Goal: Use online tool/utility

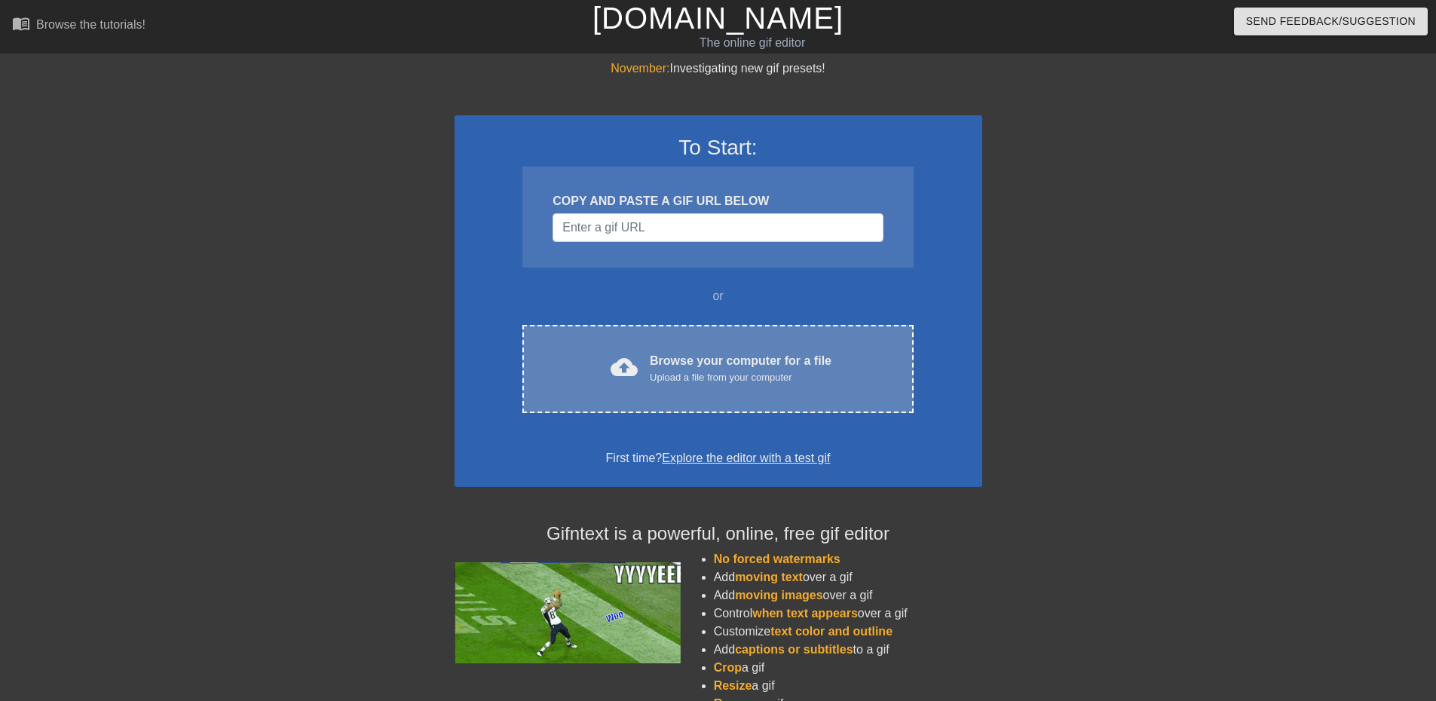
click at [731, 356] on div "Browse your computer for a file Upload a file from your computer" at bounding box center [741, 368] width 182 height 33
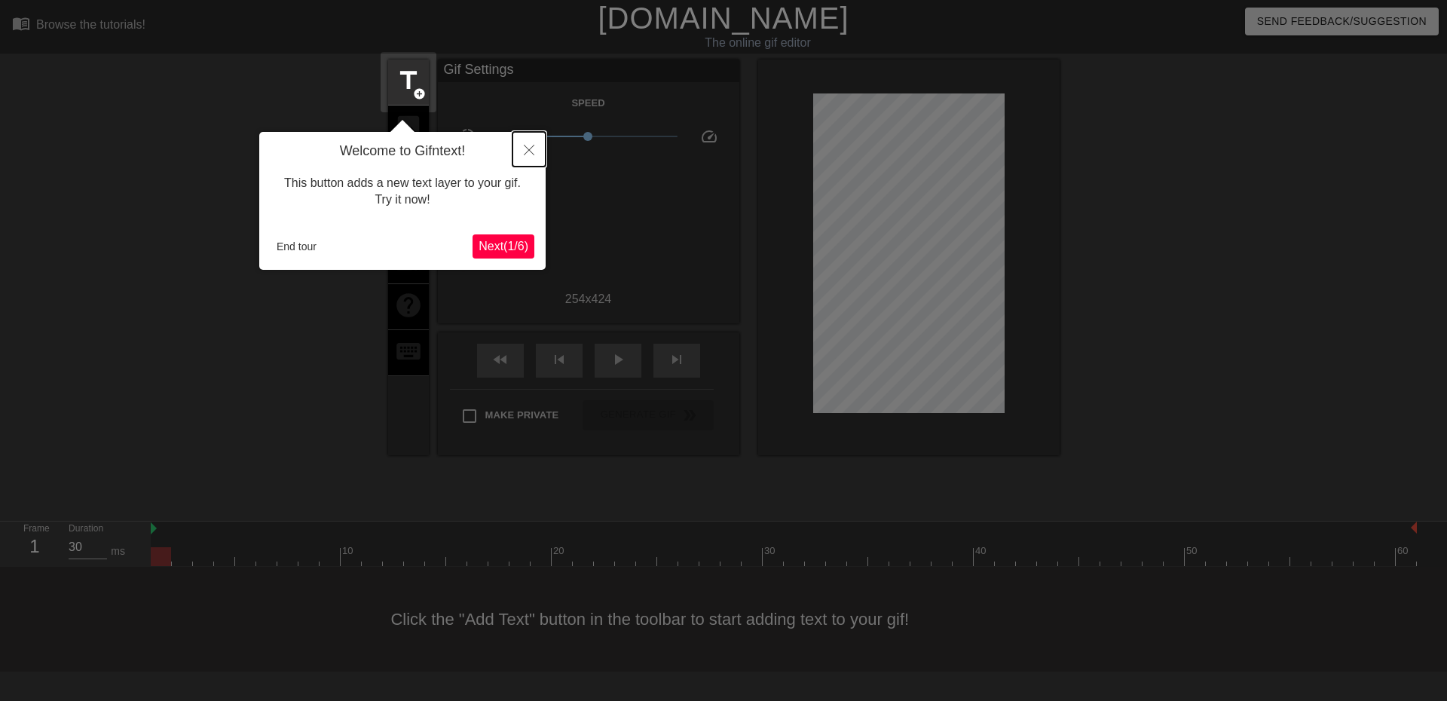
click at [525, 158] on button "Close" at bounding box center [528, 149] width 33 height 35
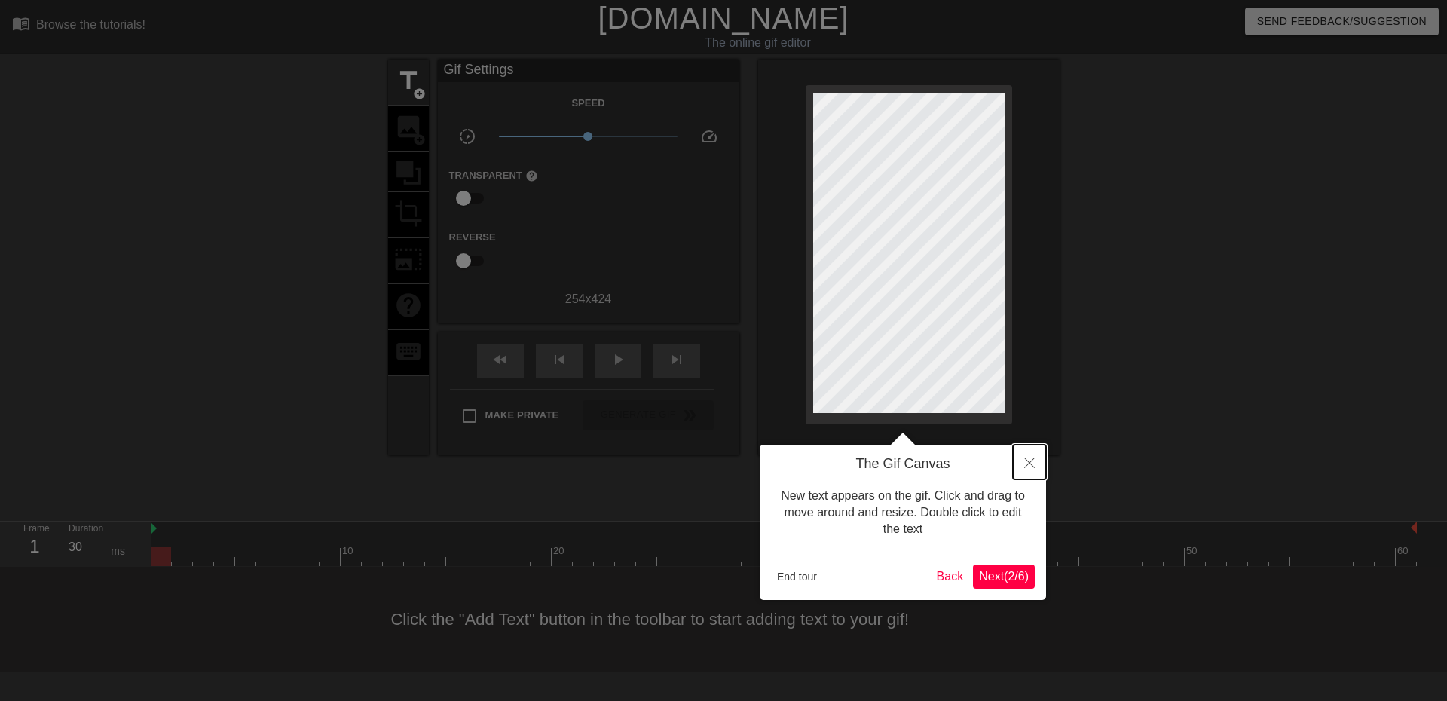
click at [1034, 457] on button "Close" at bounding box center [1029, 462] width 33 height 35
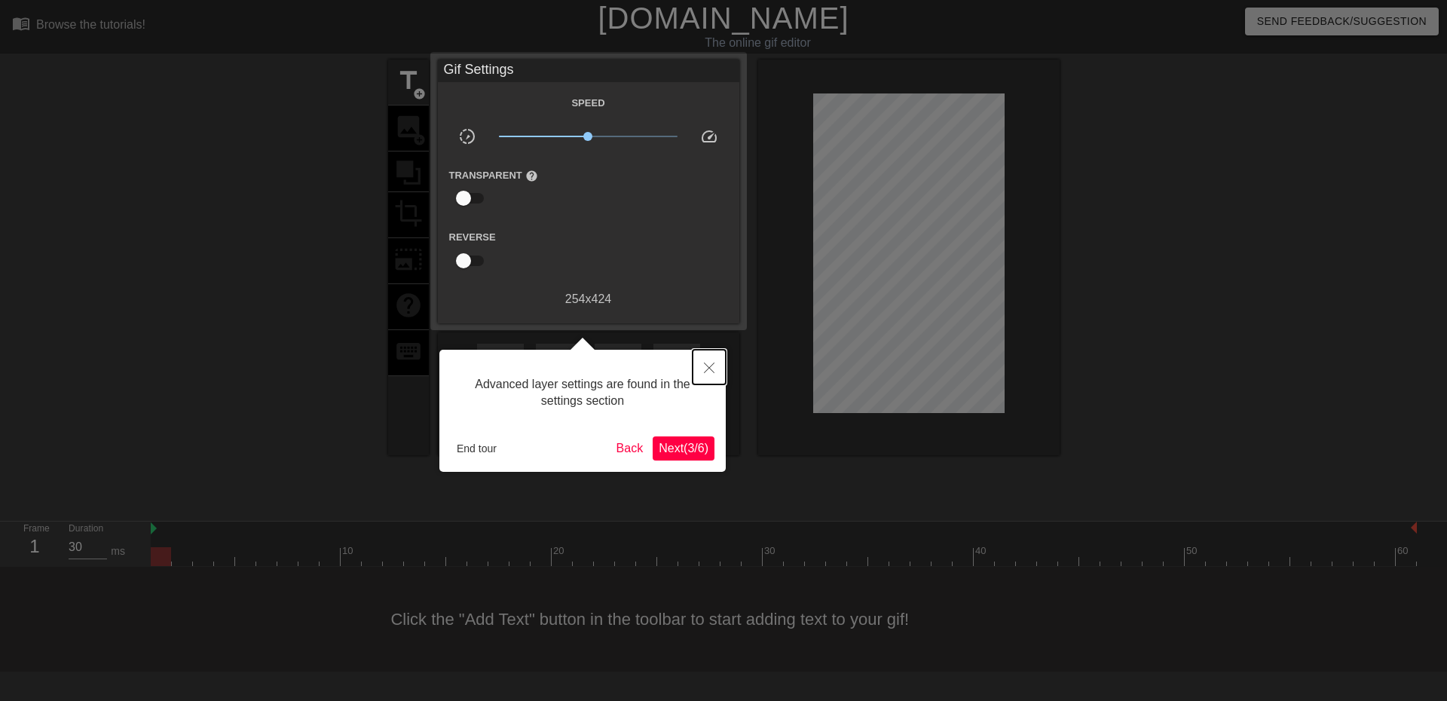
click at [708, 372] on icon "Close" at bounding box center [709, 367] width 11 height 11
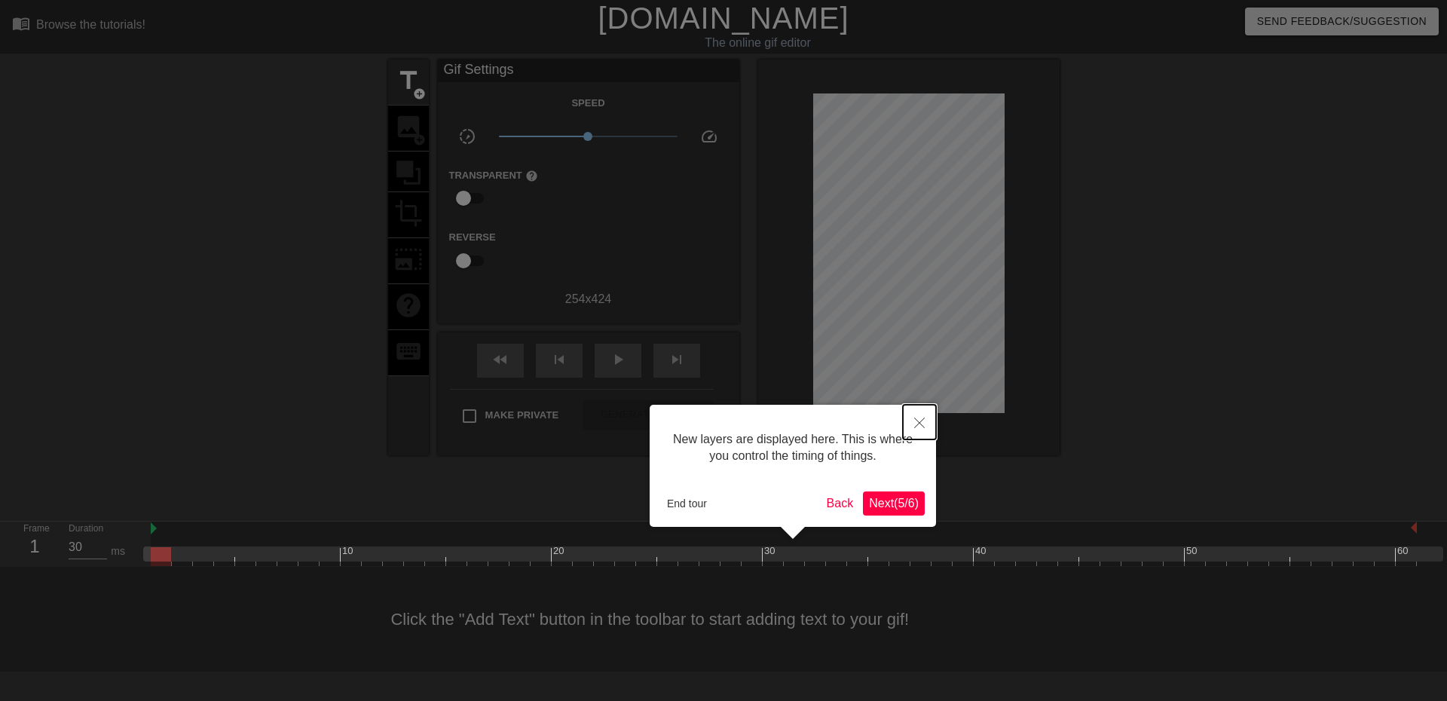
click at [917, 421] on icon "Close" at bounding box center [919, 423] width 11 height 11
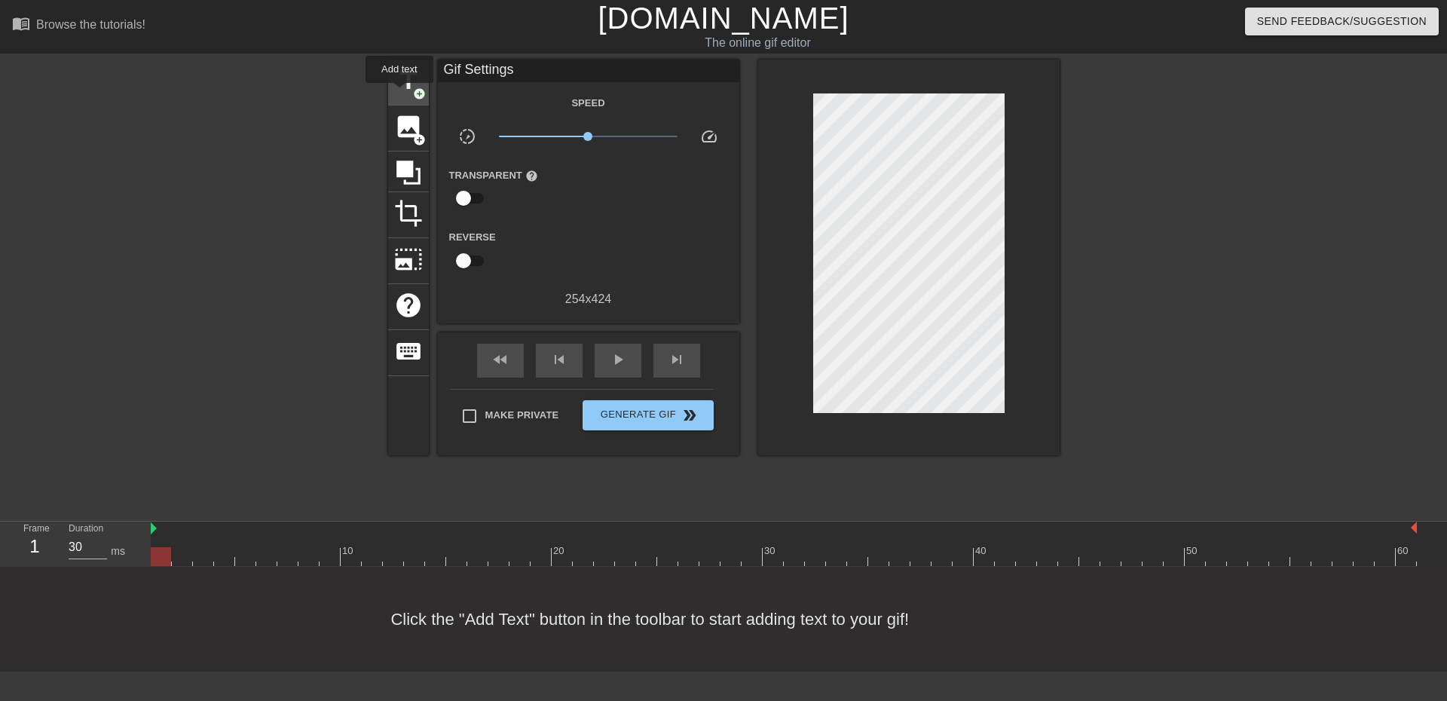
click at [399, 93] on span "title" at bounding box center [408, 80] width 29 height 29
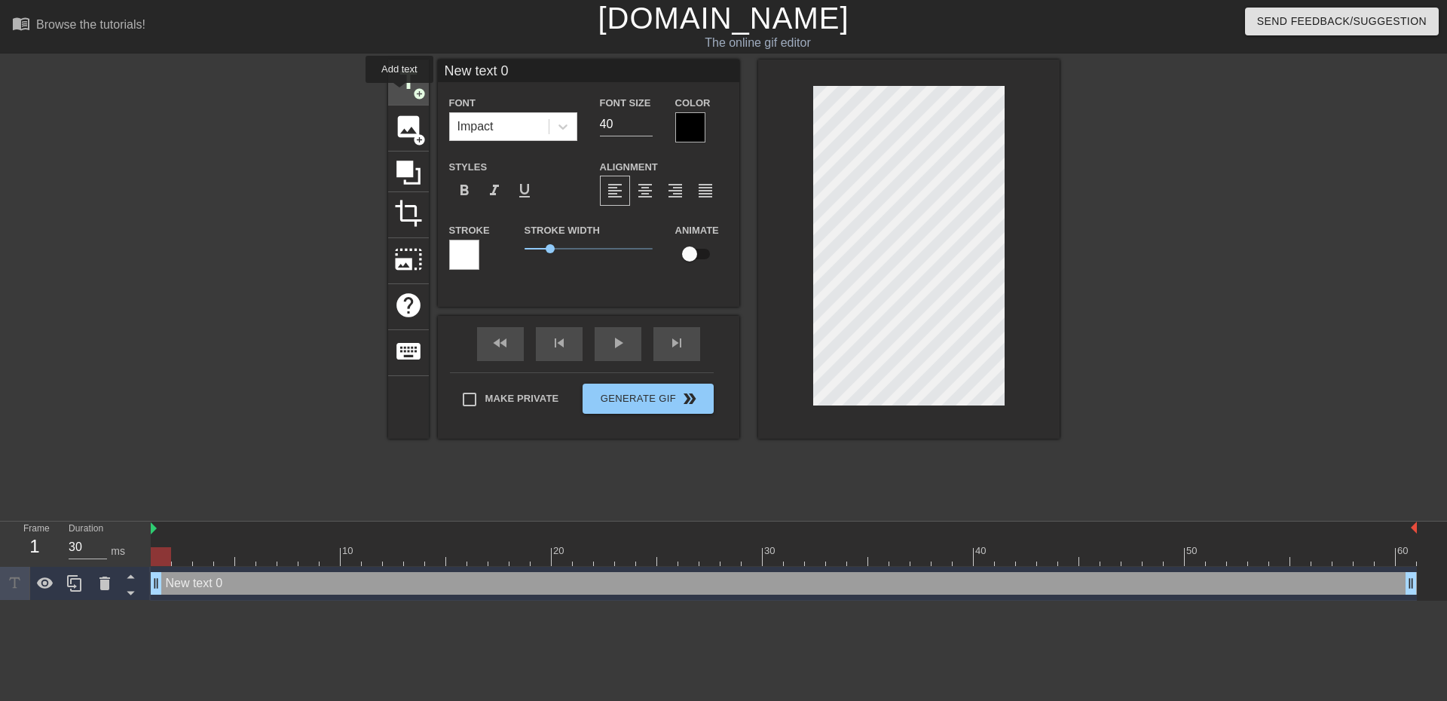
scroll to position [0, 0]
drag, startPoint x: 534, startPoint y: 75, endPoint x: 394, endPoint y: 59, distance: 141.2
click at [411, 62] on div "title add_circle image add_circle crop photo_size_select_large help keyboard Ne…" at bounding box center [723, 249] width 671 height 379
type input "Até dar ghost"
click at [561, 126] on icon at bounding box center [562, 126] width 9 height 5
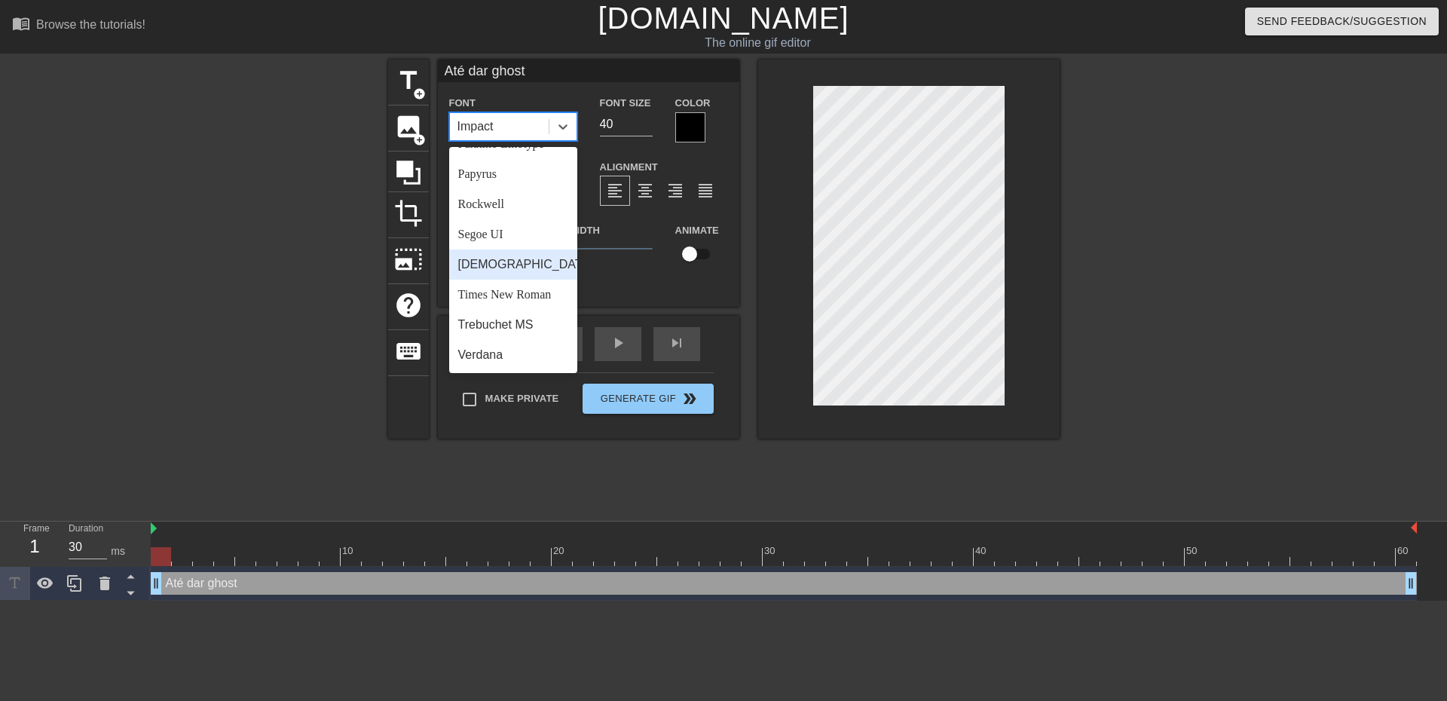
scroll to position [540, 0]
click at [497, 230] on div "Segoe UI" at bounding box center [513, 234] width 128 height 30
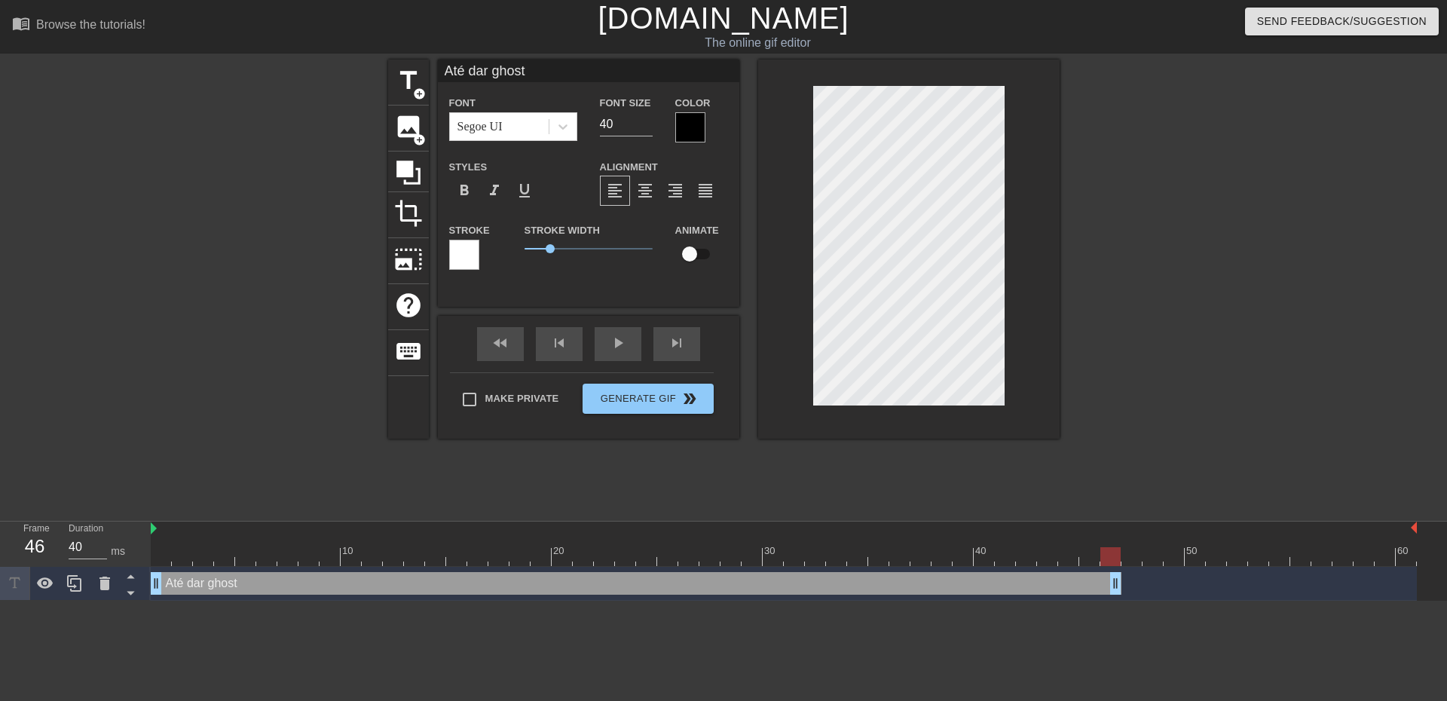
type input "30"
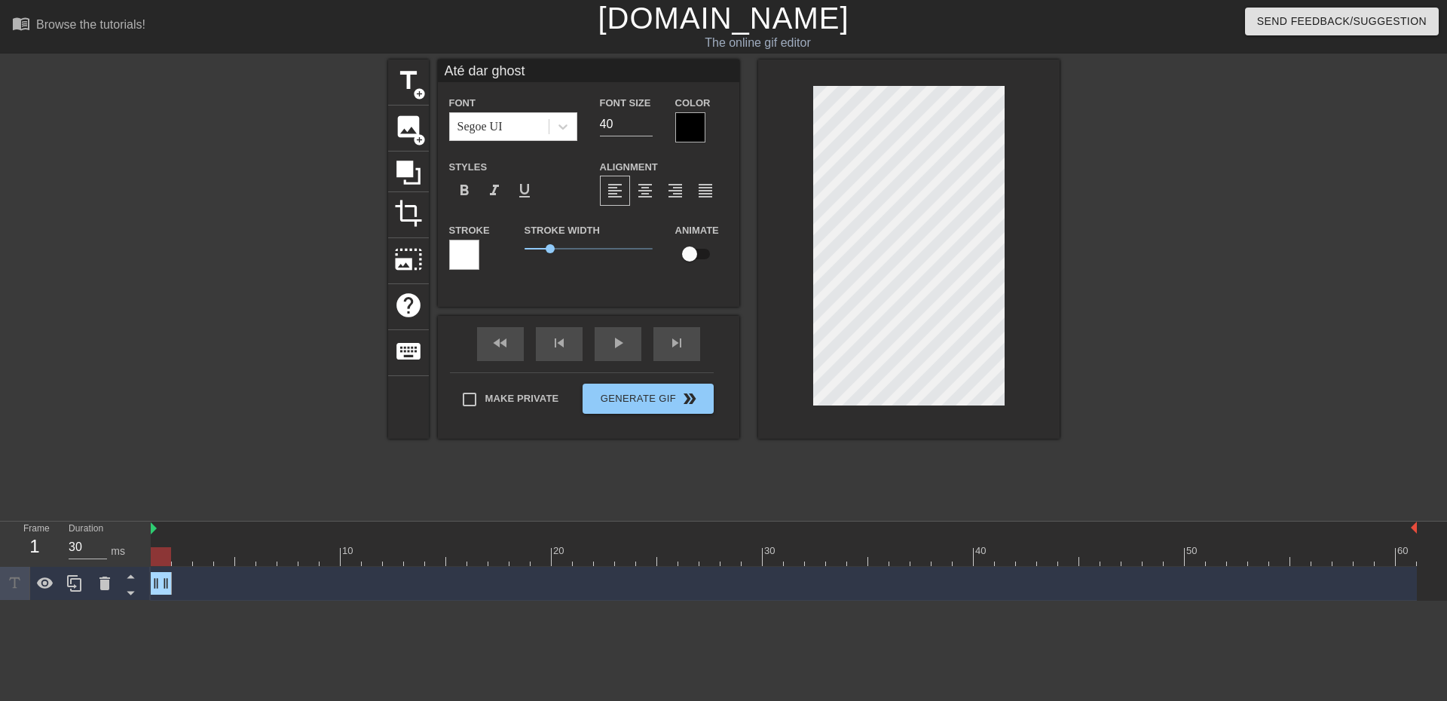
drag, startPoint x: 1409, startPoint y: 584, endPoint x: 140, endPoint y: 564, distance: 1269.3
click at [140, 564] on div "Frame 1 Duration 30 ms 10 20 30 40 50 60 Até dar ghost drag_handle drag_handle" at bounding box center [723, 561] width 1447 height 79
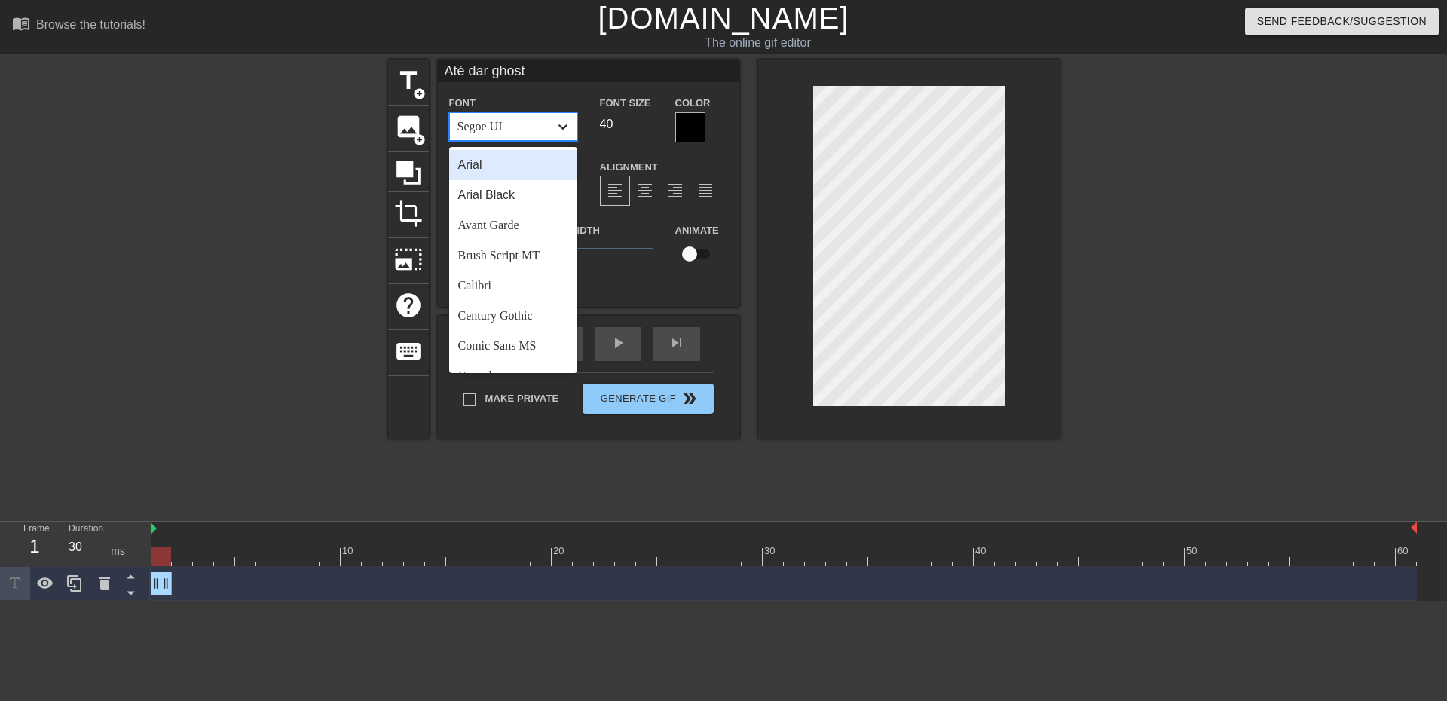
click at [557, 131] on icon at bounding box center [562, 126] width 15 height 15
click at [509, 201] on div "Arial Black" at bounding box center [513, 195] width 128 height 30
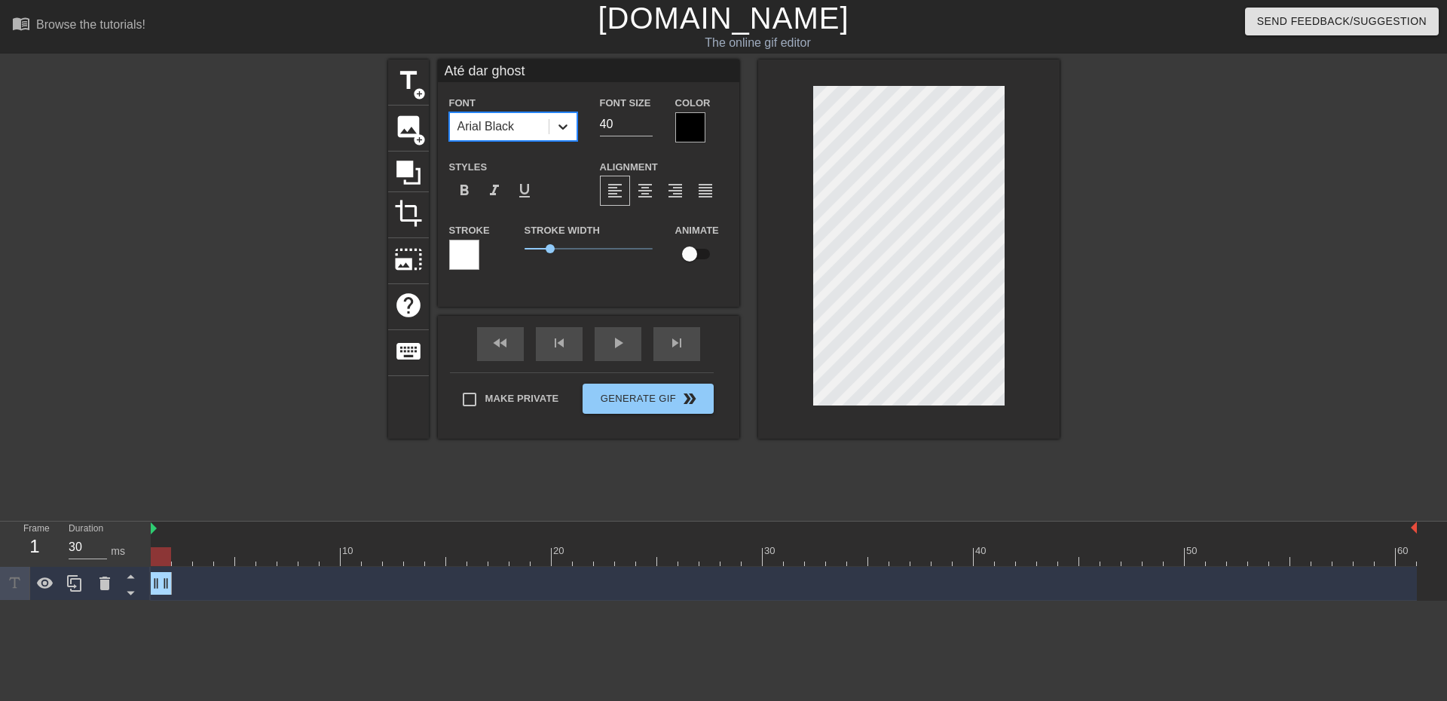
click at [568, 131] on icon at bounding box center [562, 126] width 15 height 15
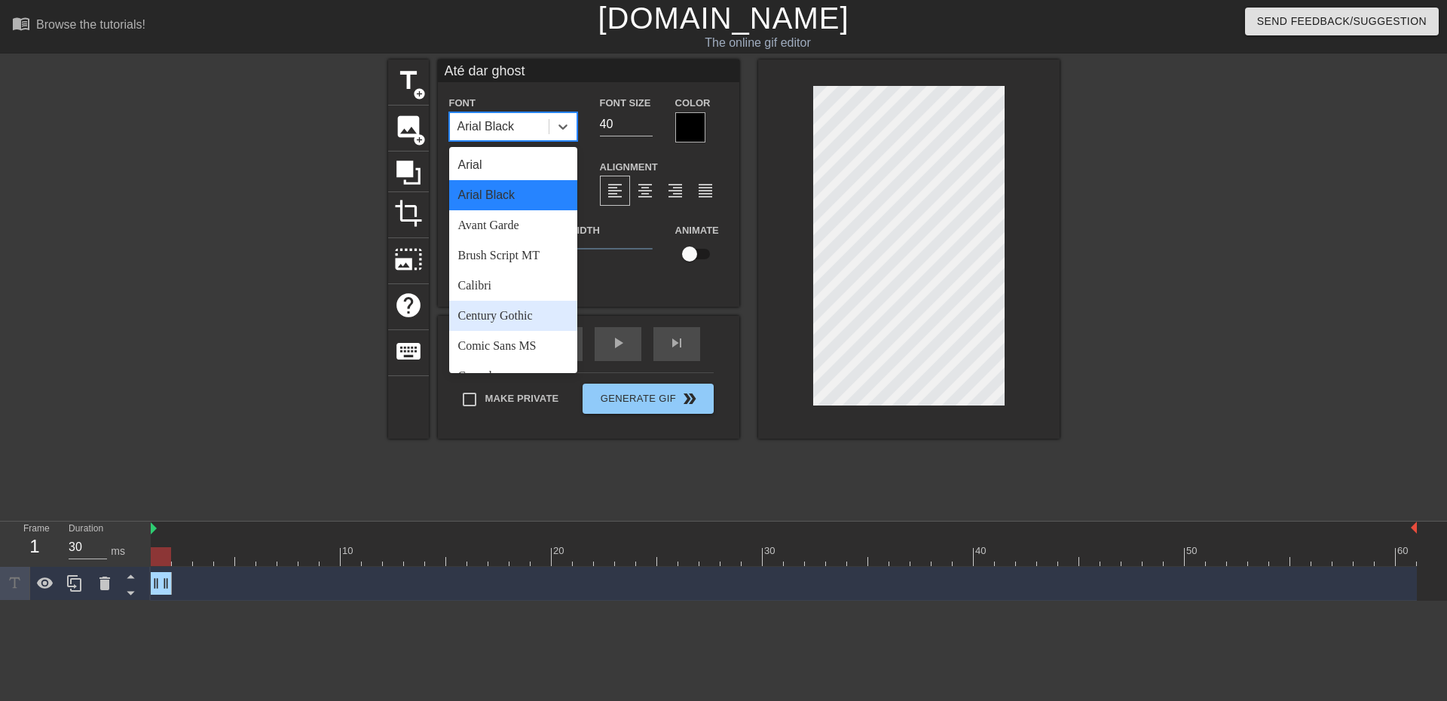
click at [510, 307] on div "Century Gothic" at bounding box center [513, 316] width 128 height 30
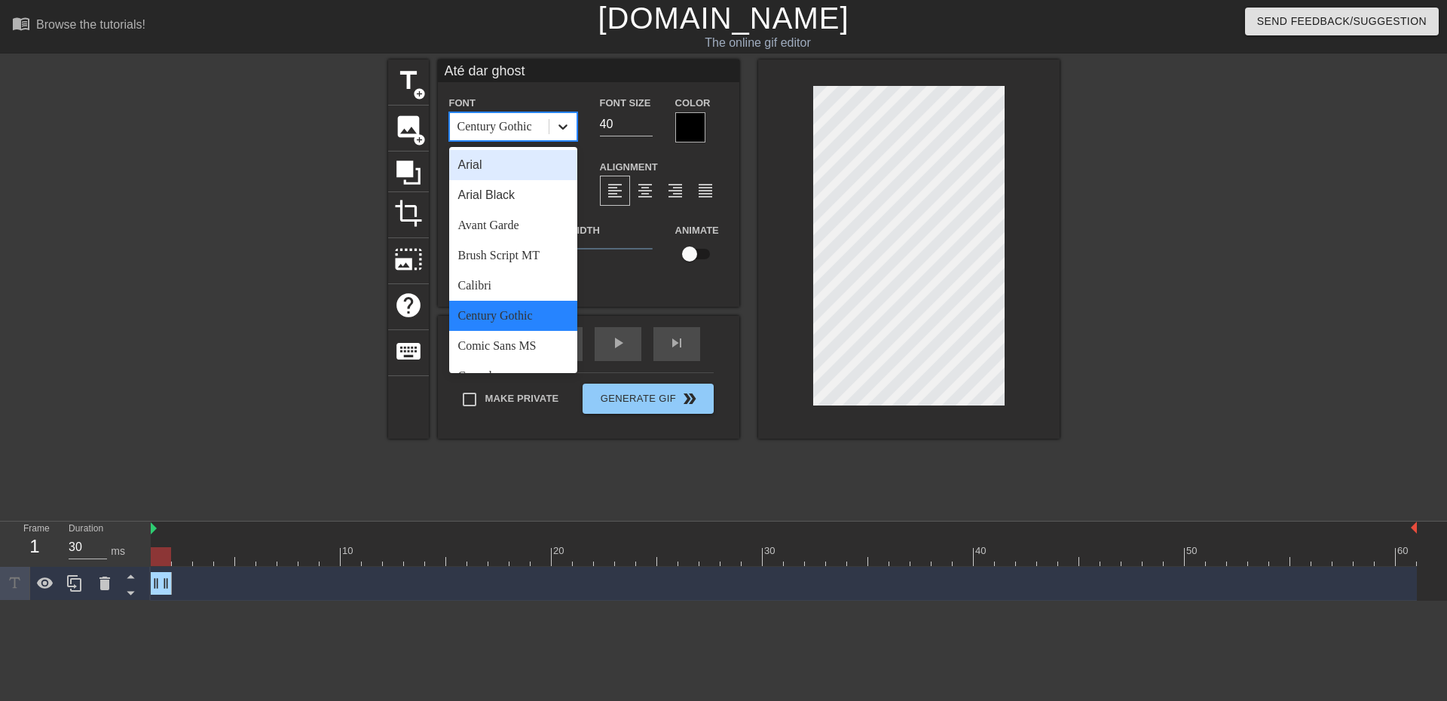
click at [575, 135] on div at bounding box center [562, 126] width 27 height 27
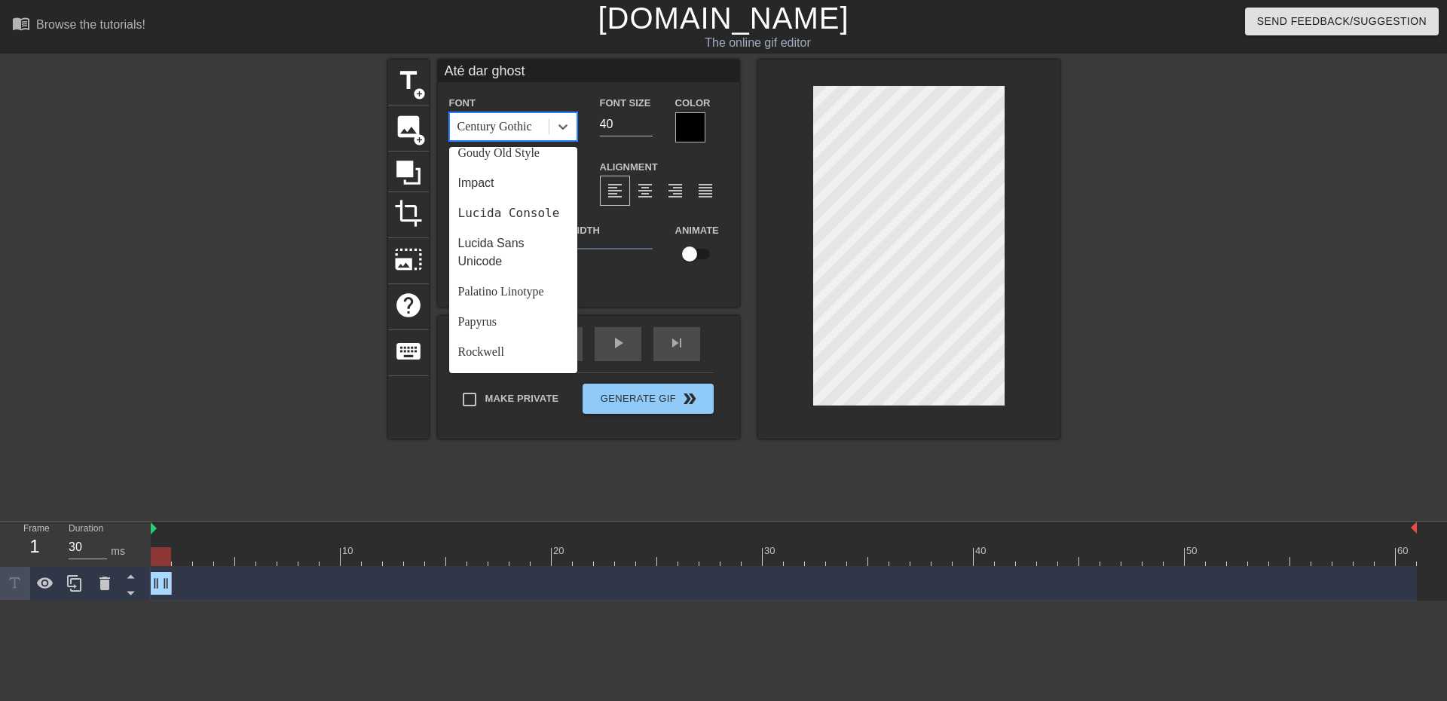
scroll to position [377, 0]
click at [509, 225] on div "Lucida Console" at bounding box center [513, 210] width 128 height 30
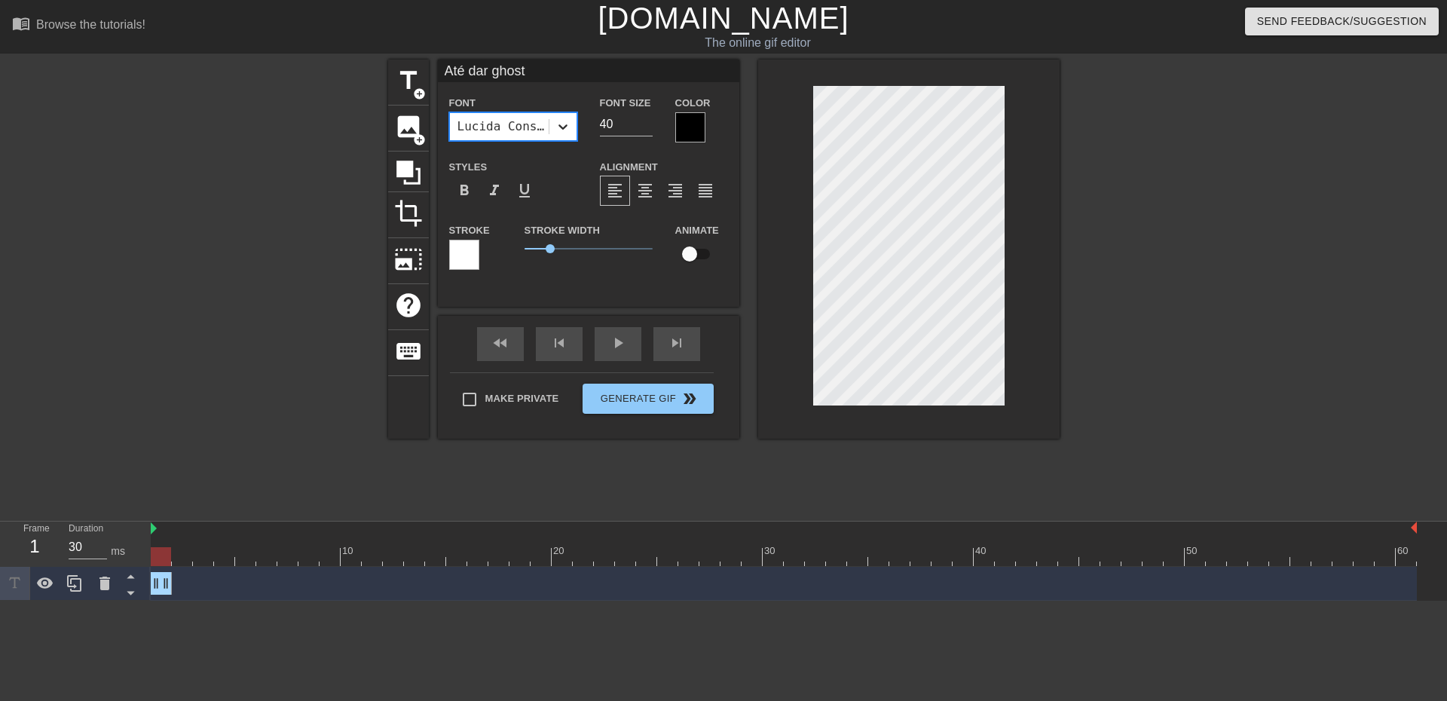
click at [570, 130] on div at bounding box center [562, 126] width 27 height 27
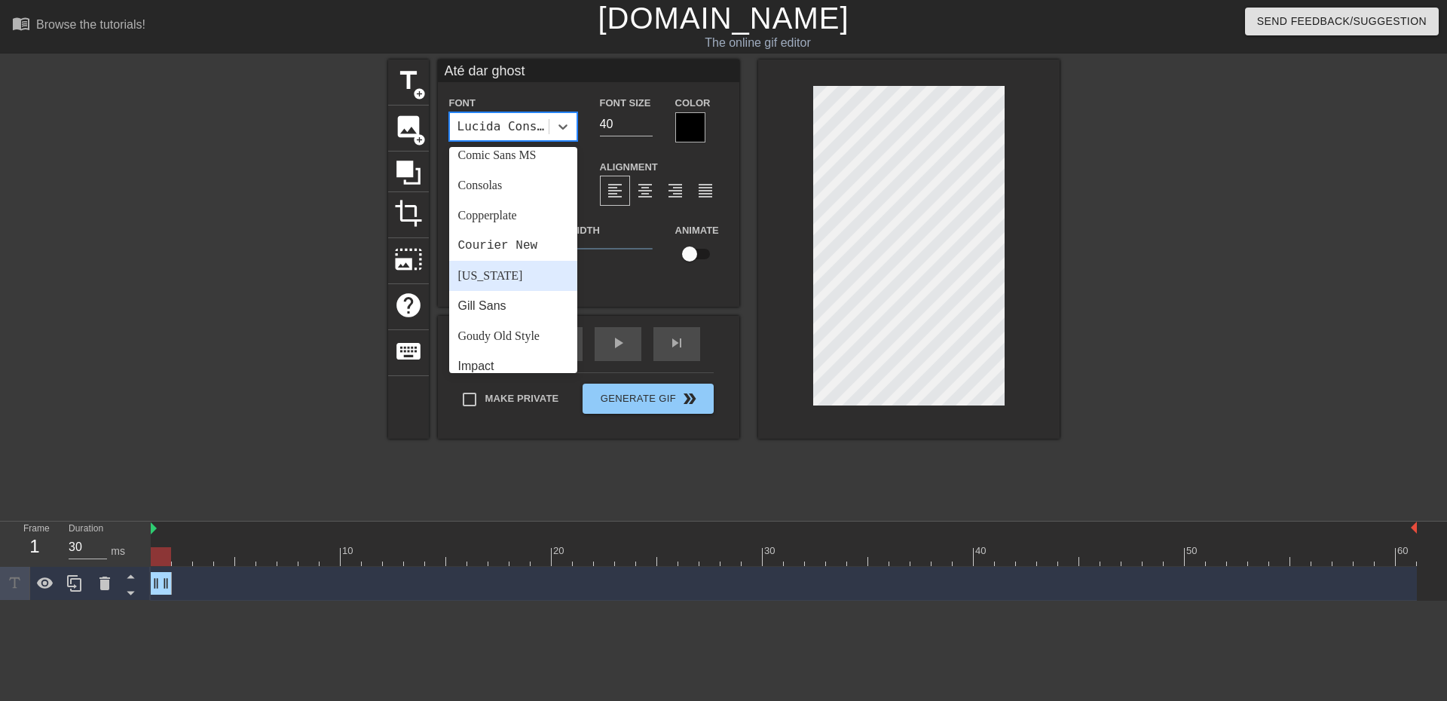
scroll to position [226, 0]
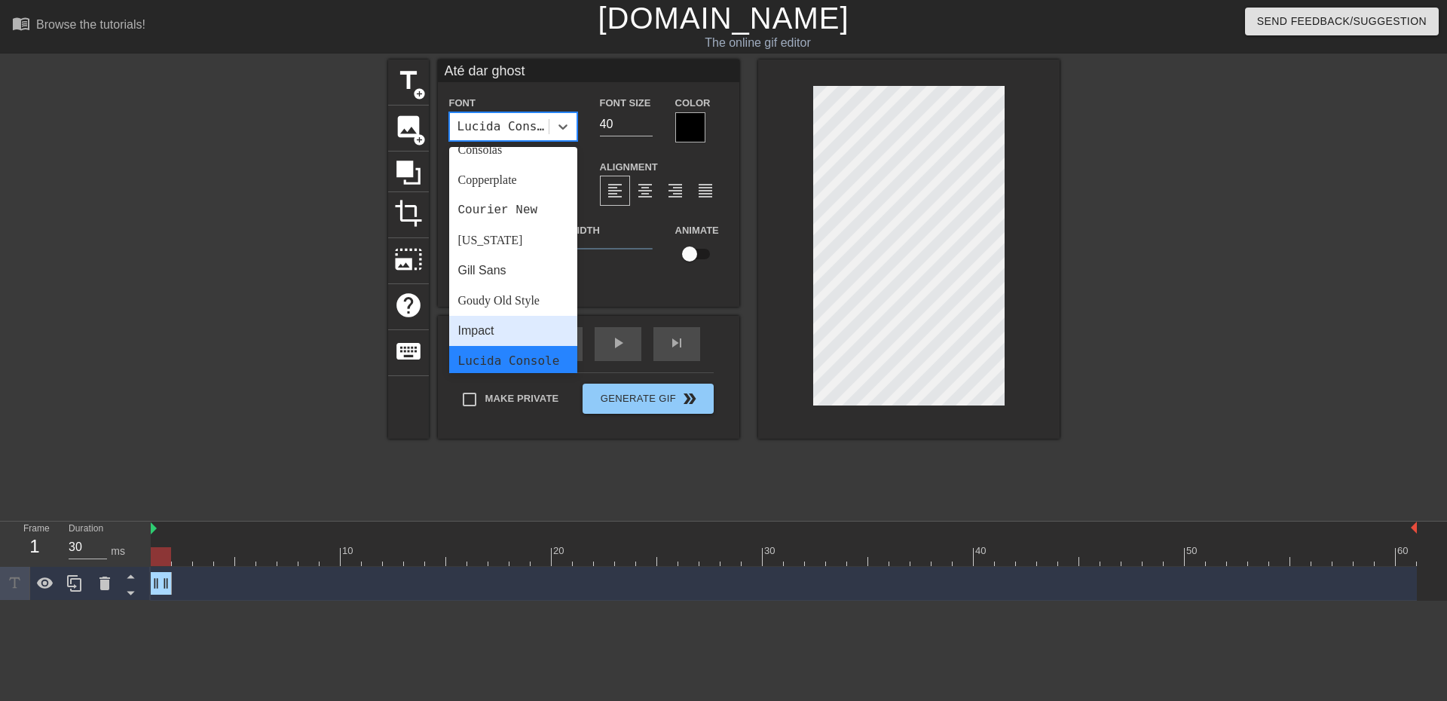
click at [504, 336] on div "Impact" at bounding box center [513, 331] width 128 height 30
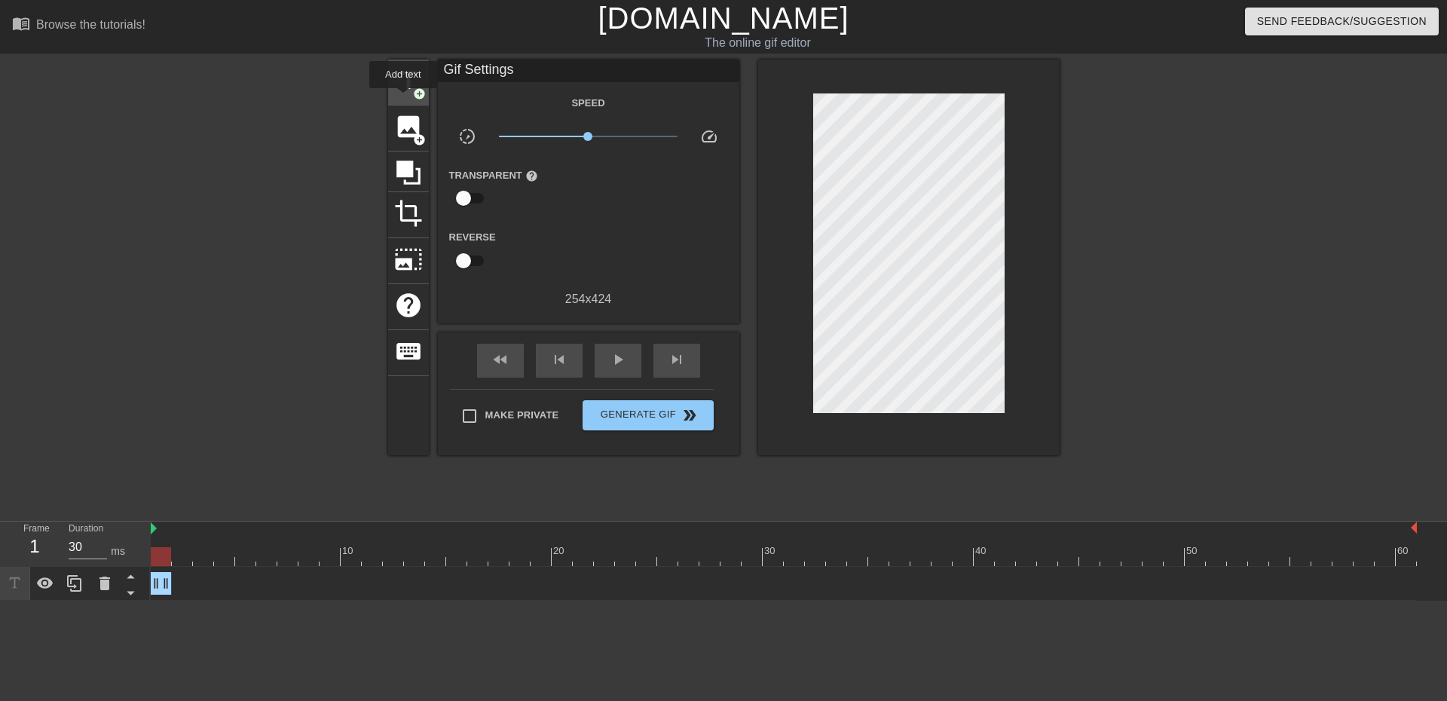
click at [403, 99] on div "title add_circle" at bounding box center [408, 83] width 41 height 46
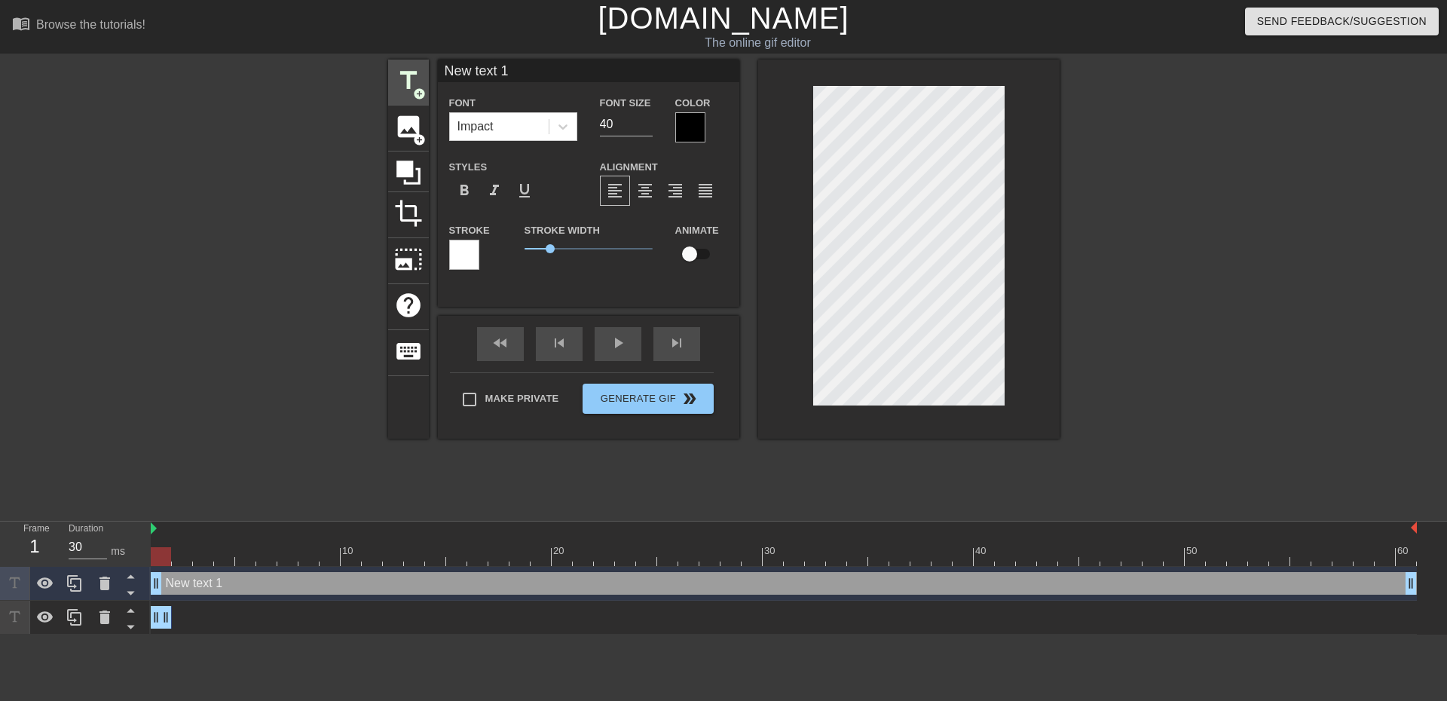
drag, startPoint x: 528, startPoint y: 68, endPoint x: 420, endPoint y: 63, distance: 107.9
click at [423, 64] on div "title add_circle image add_circle crop photo_size_select_large help keyboard Ne…" at bounding box center [723, 249] width 671 height 379
type input "o"
type input """
type input "2 primeiros m"
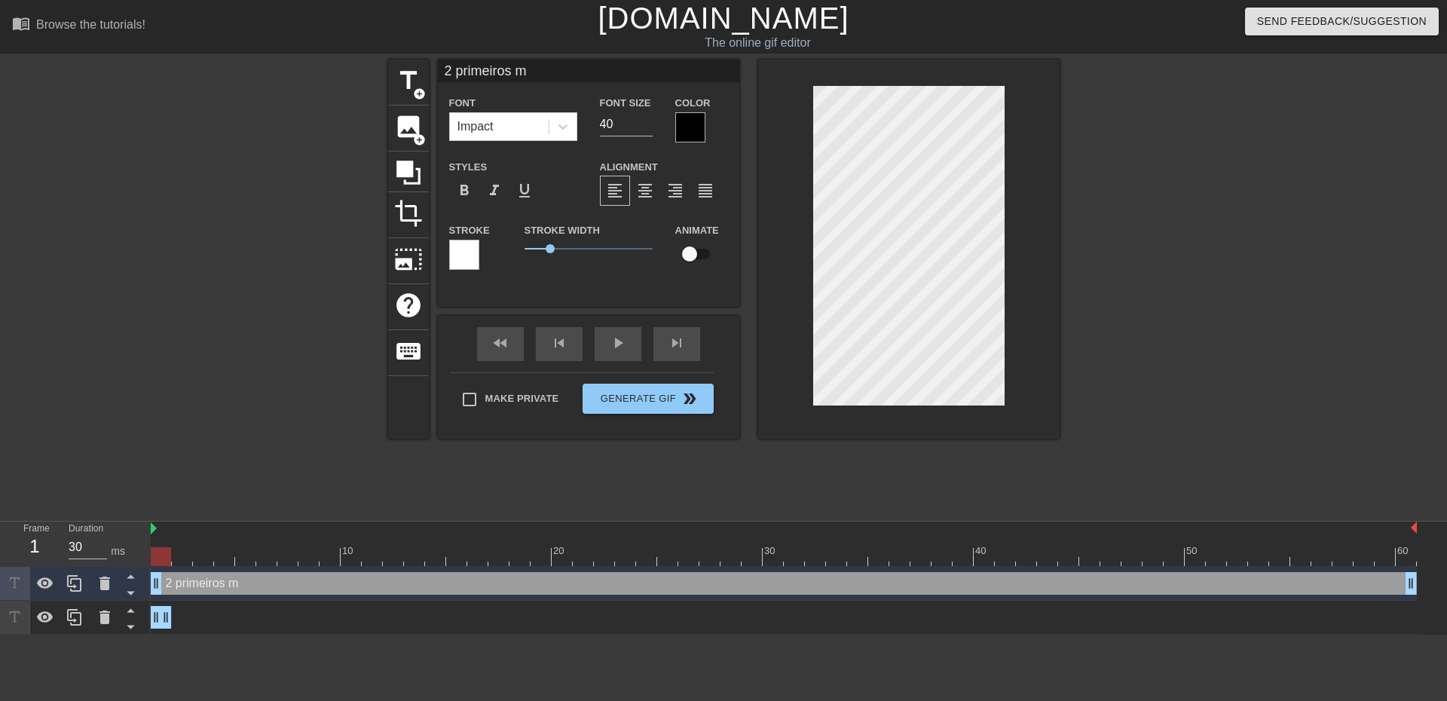
drag, startPoint x: 549, startPoint y: 72, endPoint x: 446, endPoint y: 64, distance: 103.5
click at [446, 64] on input "2 primeiros m" at bounding box center [588, 71] width 301 height 23
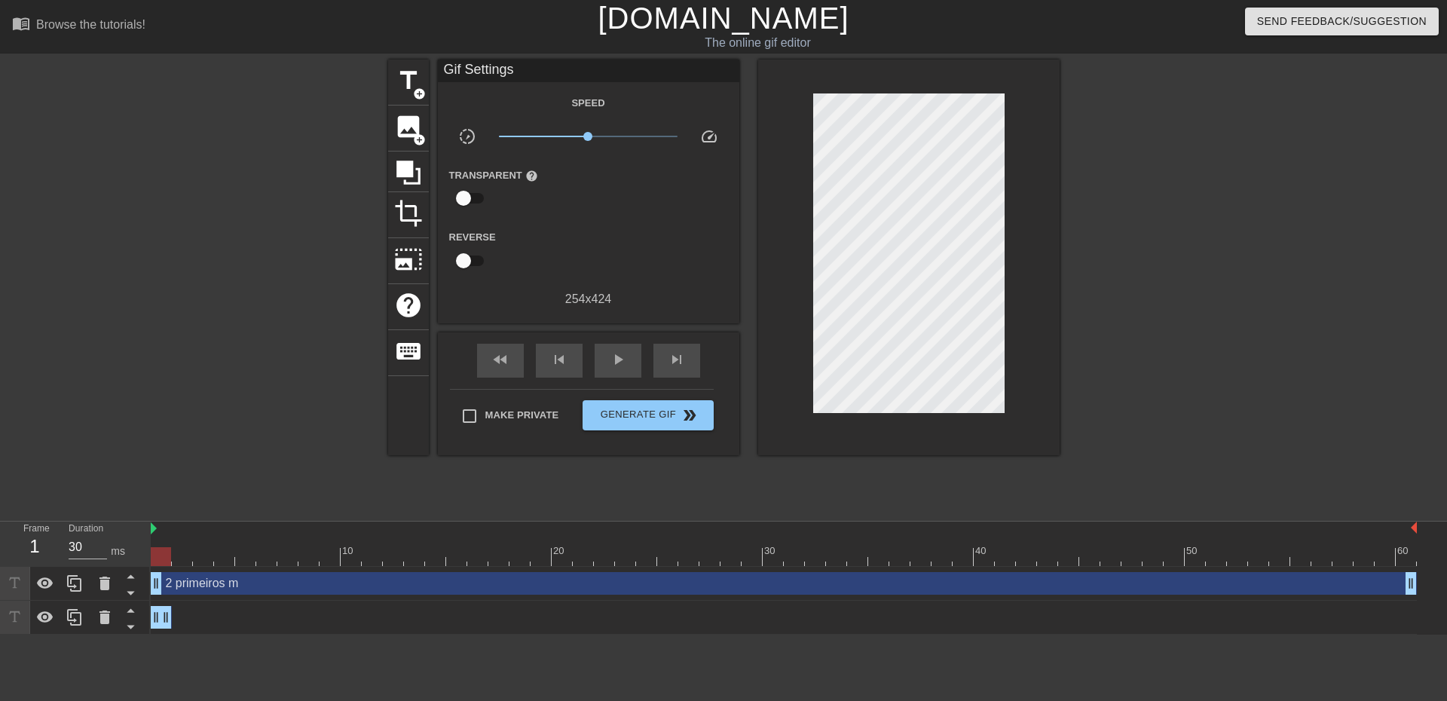
click at [218, 586] on div "2 primeiros m drag_handle drag_handle" at bounding box center [784, 583] width 1266 height 23
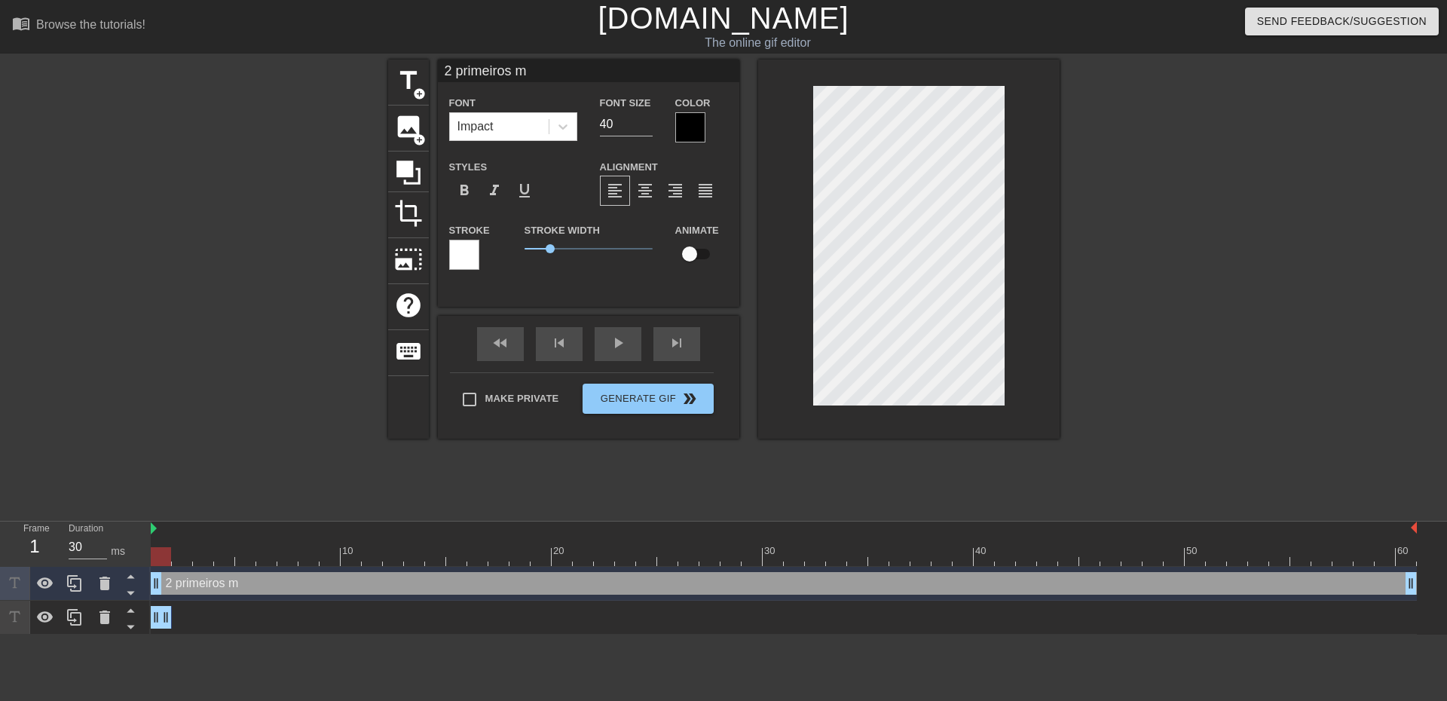
click at [222, 616] on div "Até dar ghost drag_handle drag_handle" at bounding box center [784, 617] width 1266 height 23
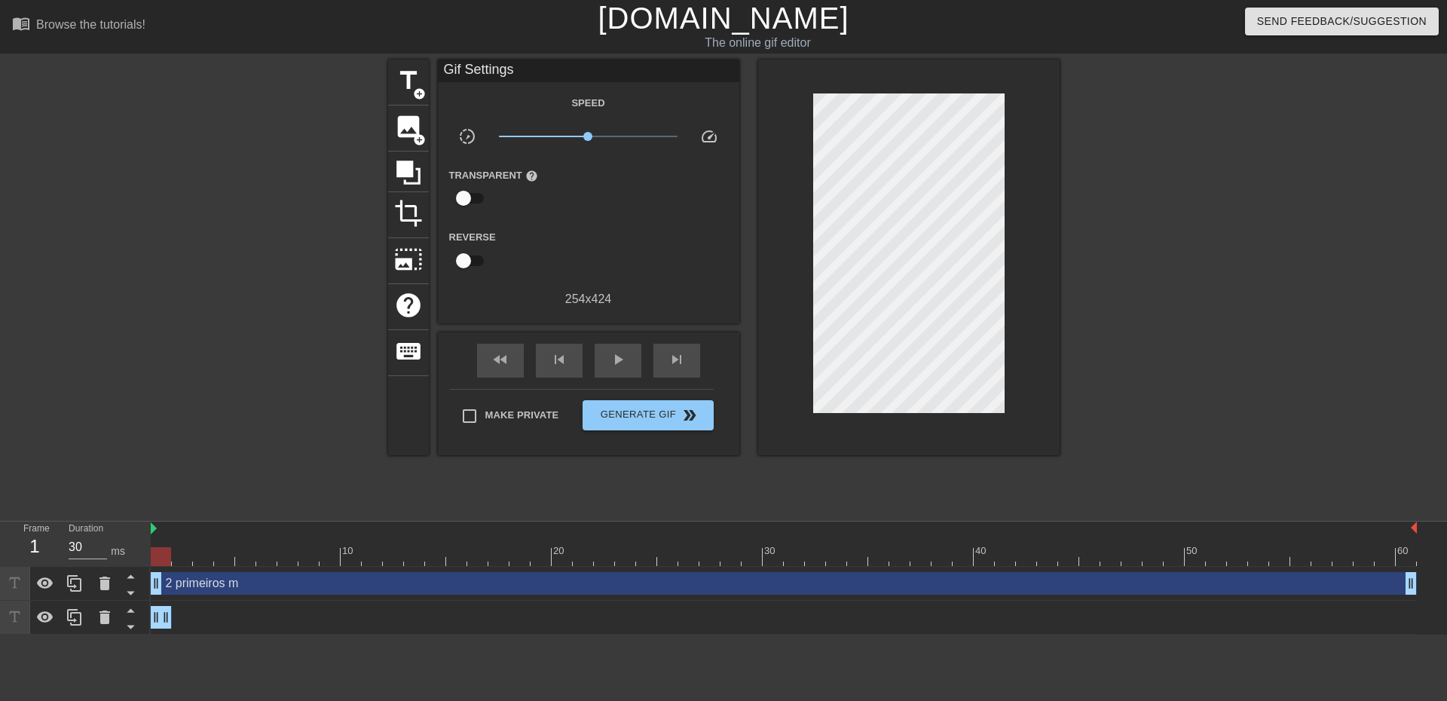
drag, startPoint x: 213, startPoint y: 617, endPoint x: 202, endPoint y: 616, distance: 10.7
click at [212, 617] on div "Até dar ghost drag_handle drag_handle" at bounding box center [784, 617] width 1266 height 23
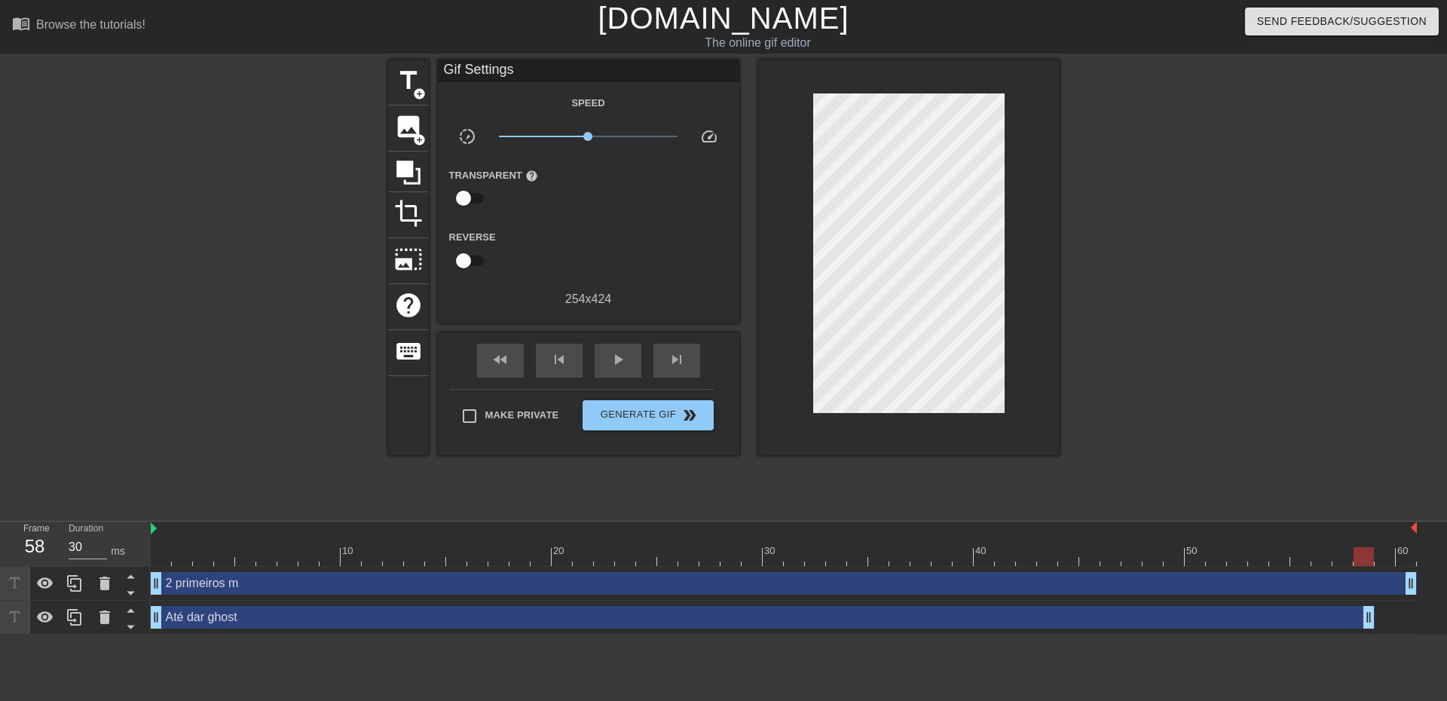
type input "40"
drag, startPoint x: 165, startPoint y: 615, endPoint x: 1424, endPoint y: 553, distance: 1260.8
click at [1424, 553] on div "10 20 30 40 50 60 2 primeiros m drag_handle drag_handle Até dar ghost drag_hand…" at bounding box center [799, 578] width 1296 height 113
click at [222, 613] on div "Até dar ghost drag_handle drag_handle" at bounding box center [784, 617] width 1266 height 23
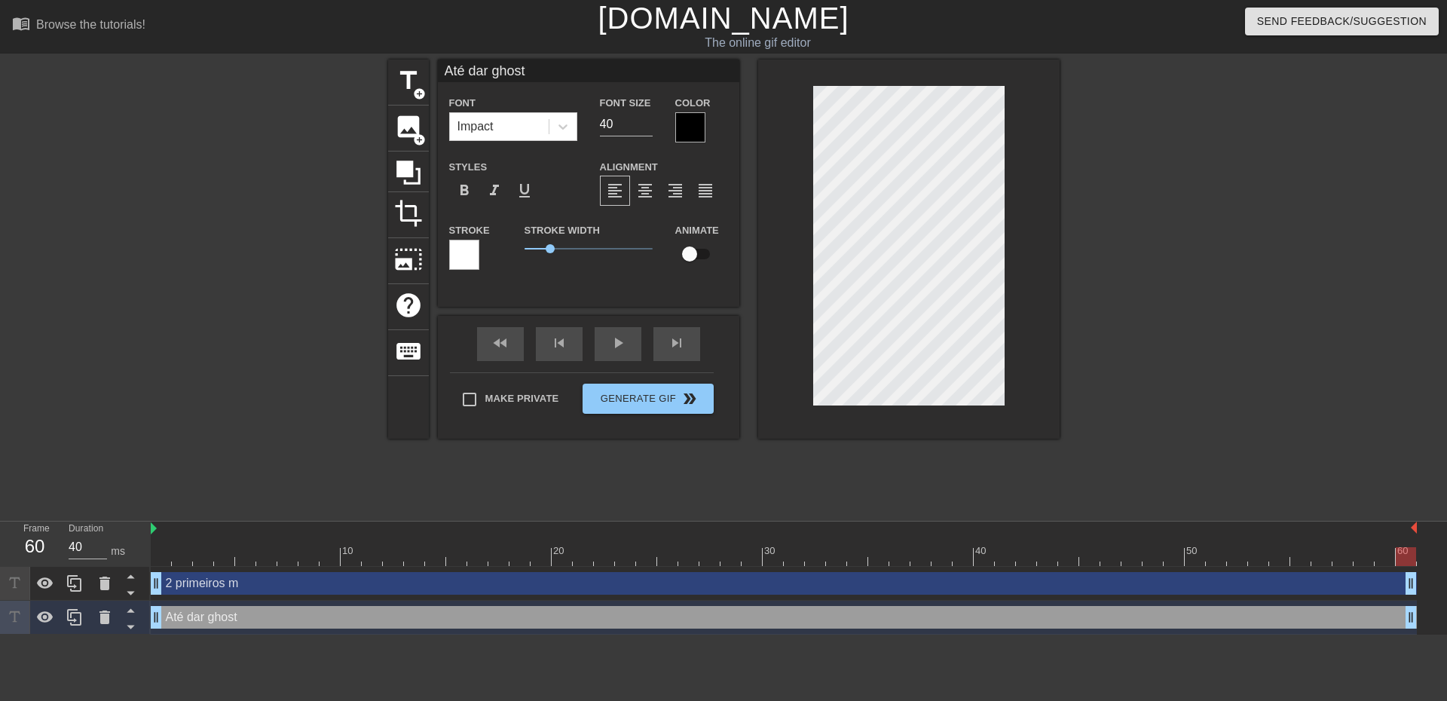
scroll to position [2, 2]
drag, startPoint x: 551, startPoint y: 69, endPoint x: 433, endPoint y: 70, distance: 118.3
click at [433, 70] on div "title add_circle image add_circle crop photo_size_select_large help keyboard At…" at bounding box center [723, 249] width 671 height 379
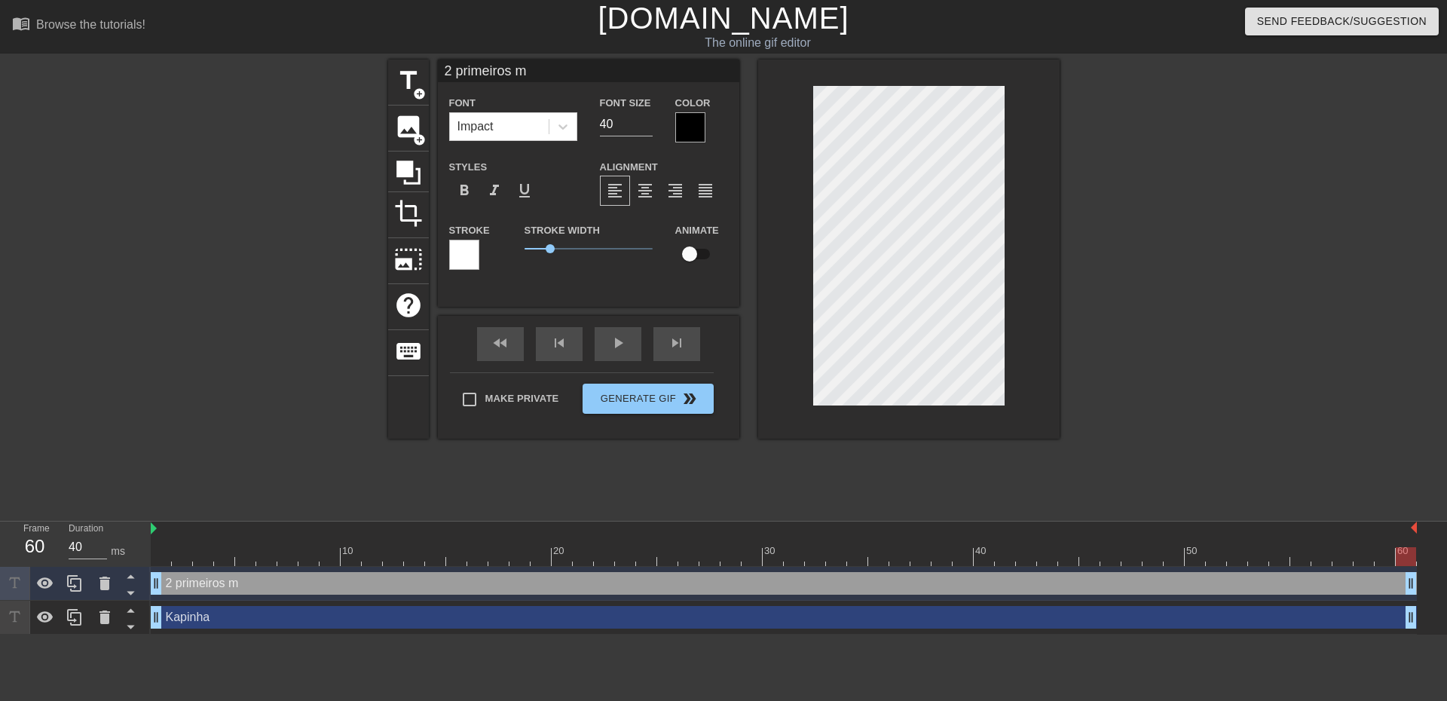
drag, startPoint x: 549, startPoint y: 77, endPoint x: 430, endPoint y: 68, distance: 118.7
click at [430, 68] on div "title add_circle image add_circle crop photo_size_select_large help keyboard 2 …" at bounding box center [723, 249] width 671 height 379
click at [544, 78] on input "Nos 2 meses" at bounding box center [588, 71] width 301 height 23
type input "N"
type input "Antes dos 2 meses"
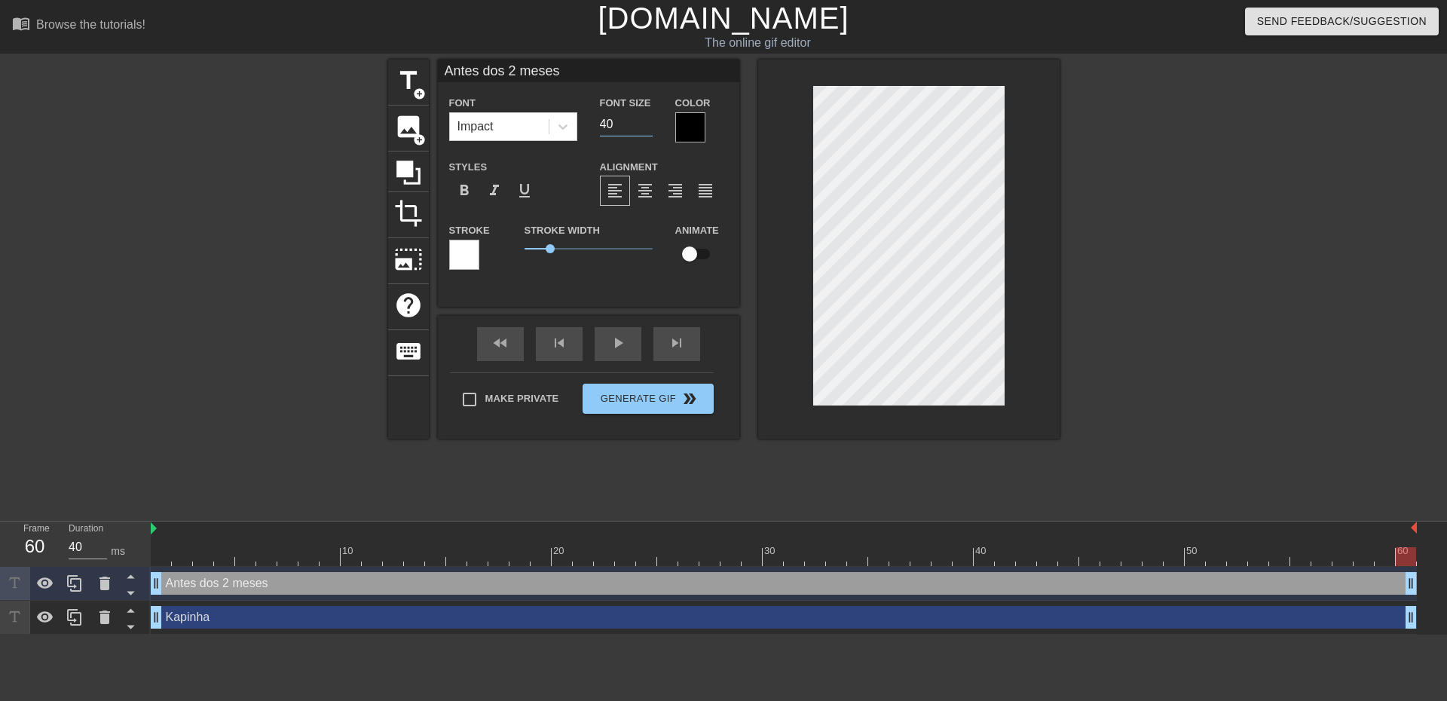
drag, startPoint x: 619, startPoint y: 126, endPoint x: 586, endPoint y: 123, distance: 33.3
click at [587, 123] on div "Font Impact Font Size 40 Color" at bounding box center [588, 117] width 301 height 49
type input "30"
click at [557, 71] on input "Antes dos 2 meses" at bounding box center [588, 71] width 301 height 23
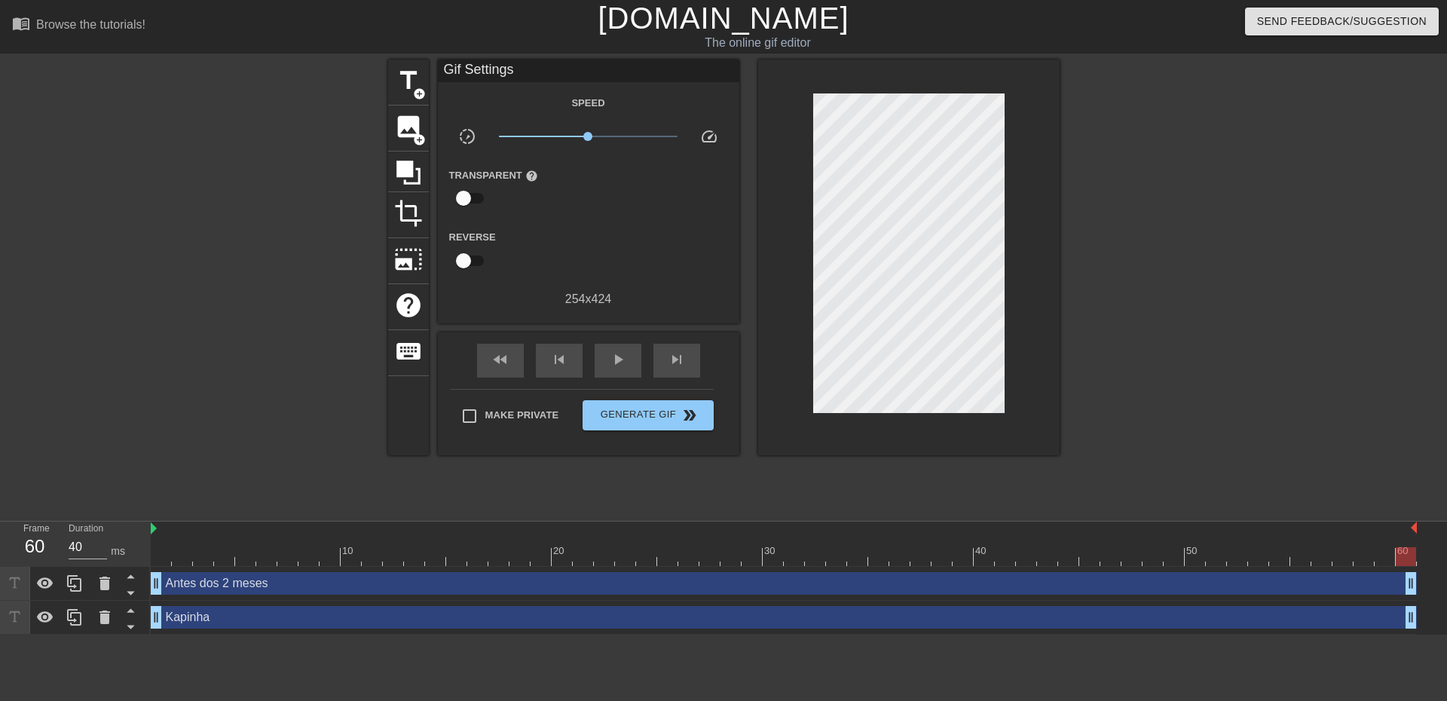
click at [535, 580] on div "Antes dos 2 meses drag_handle drag_handle" at bounding box center [784, 583] width 1266 height 23
click at [1152, 338] on div at bounding box center [1191, 286] width 226 height 452
click at [411, 96] on div "title add_circle" at bounding box center [408, 83] width 41 height 46
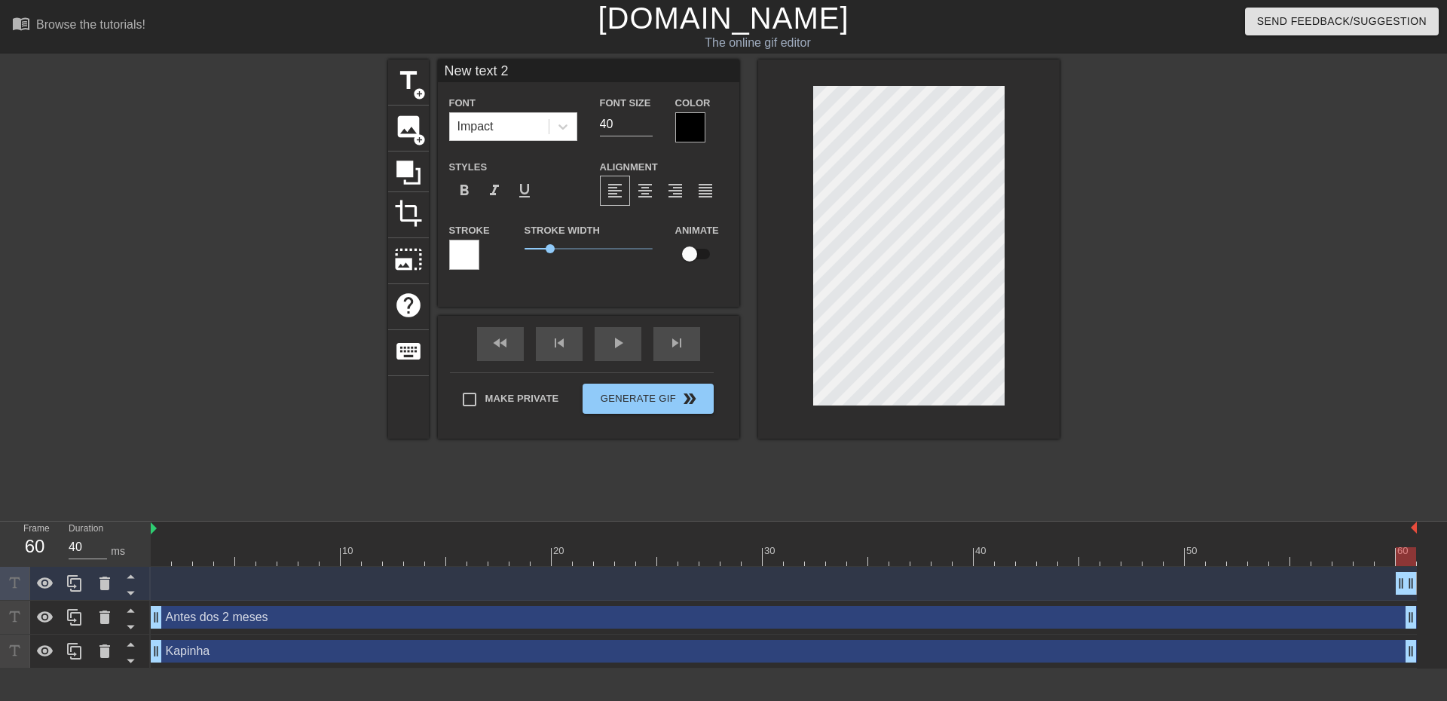
click at [347, 626] on div "Antes dos 2 meses drag_handle drag_handle" at bounding box center [784, 617] width 1266 height 23
type input "Antes dos 2 meses"
type input "30"
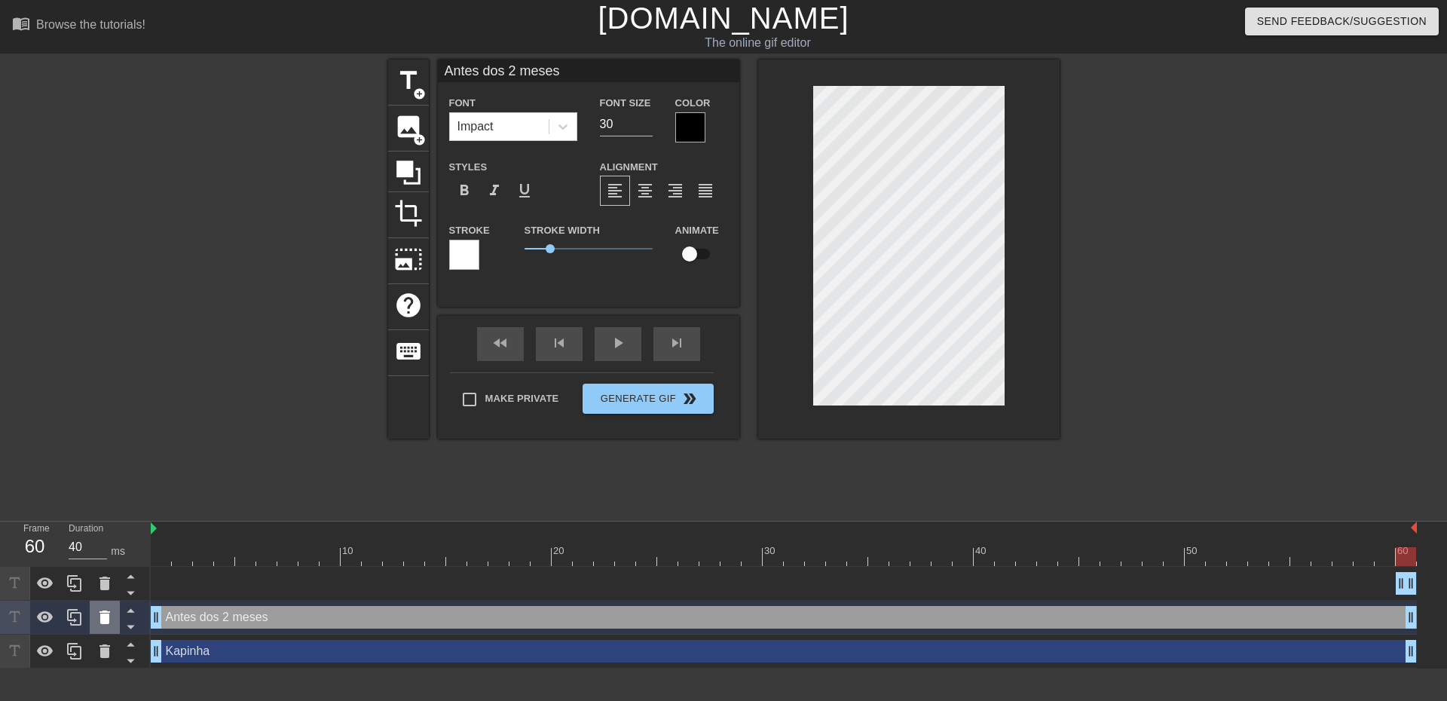
click at [97, 619] on icon at bounding box center [105, 617] width 18 height 18
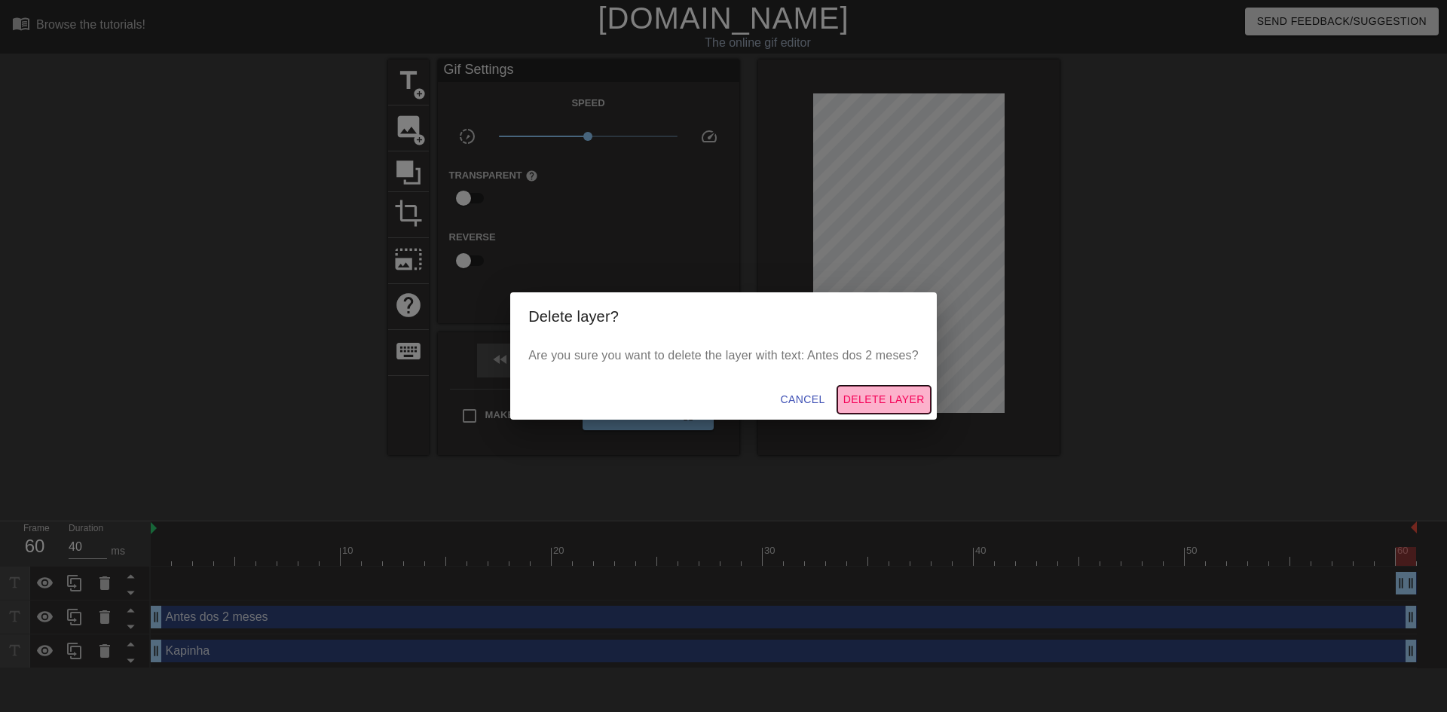
click at [860, 405] on span "Delete Layer" at bounding box center [883, 399] width 81 height 19
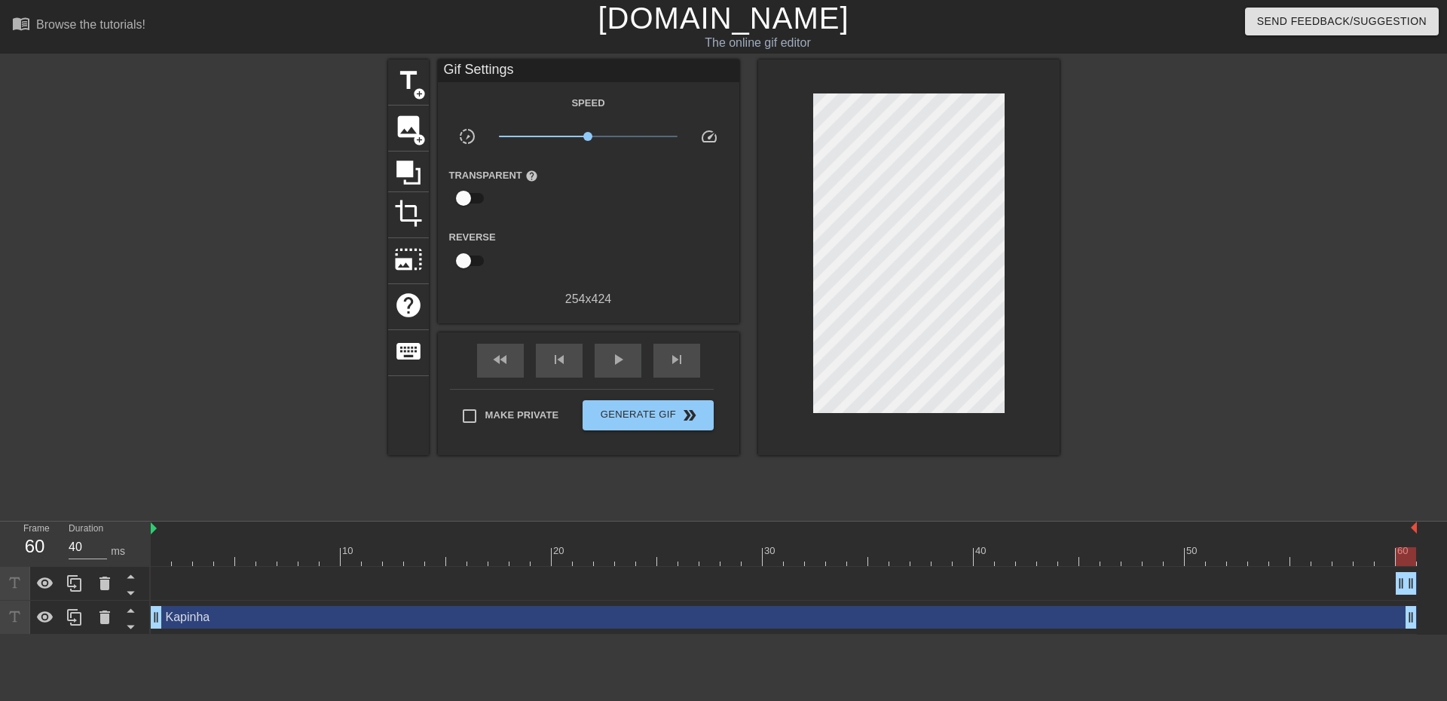
click at [174, 585] on div "New text 2 drag_handle drag_handle" at bounding box center [784, 583] width 1266 height 23
click at [107, 583] on icon at bounding box center [104, 584] width 11 height 14
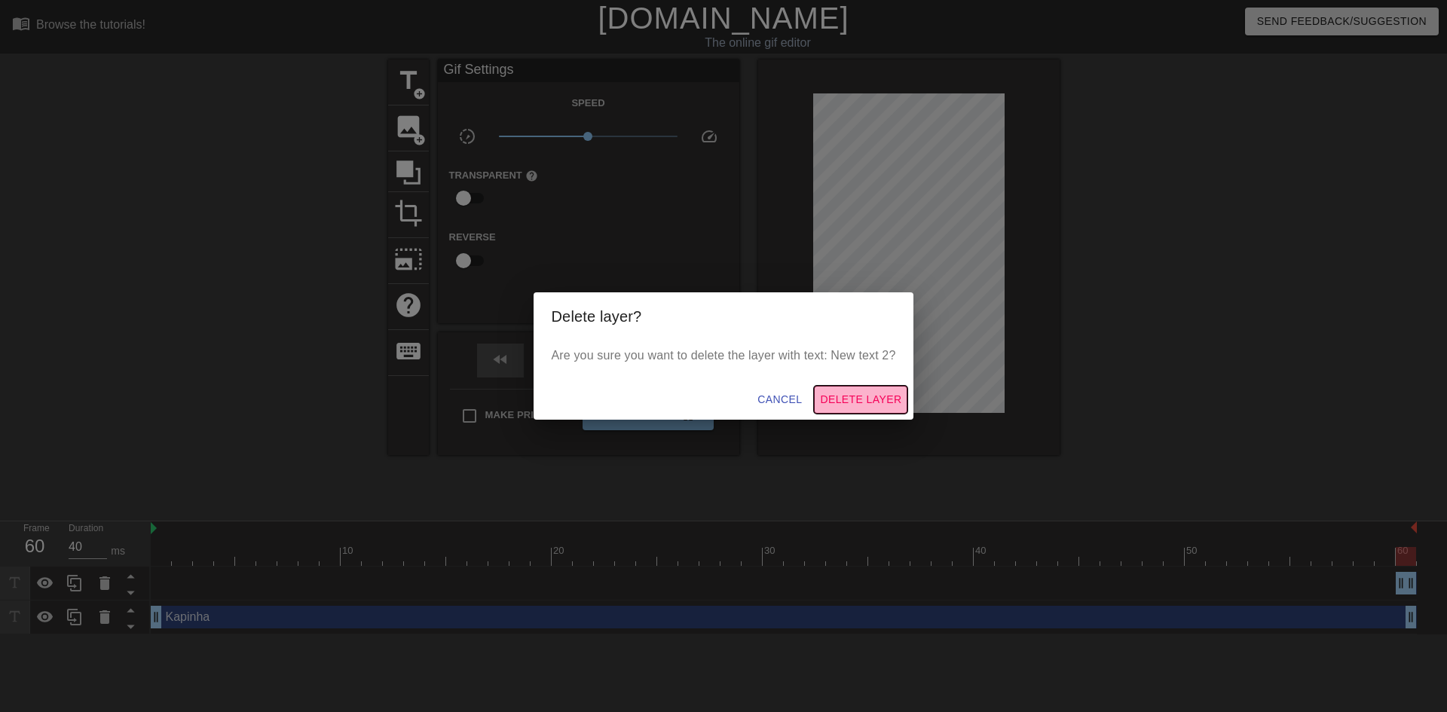
click at [843, 405] on span "Delete Layer" at bounding box center [860, 399] width 81 height 19
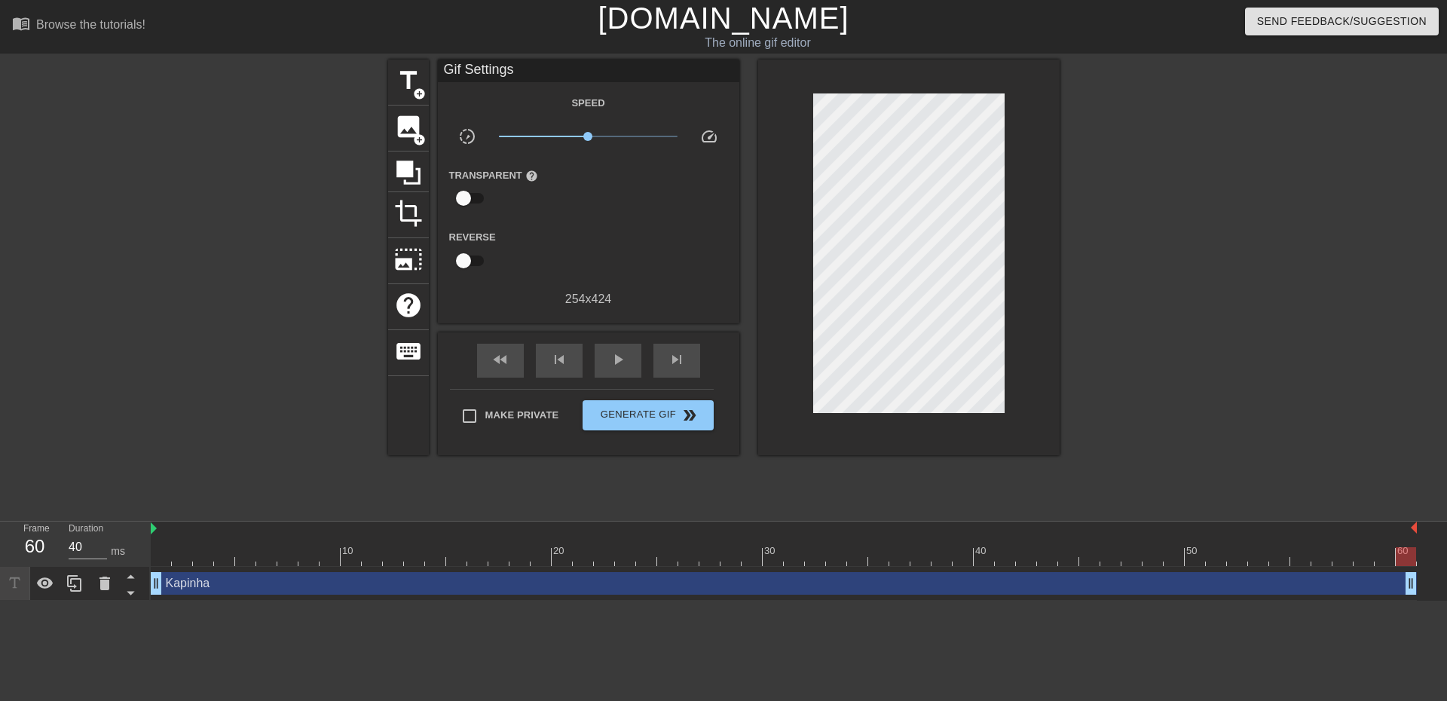
click at [296, 586] on div "Kapinha drag_handle drag_handle" at bounding box center [784, 583] width 1266 height 23
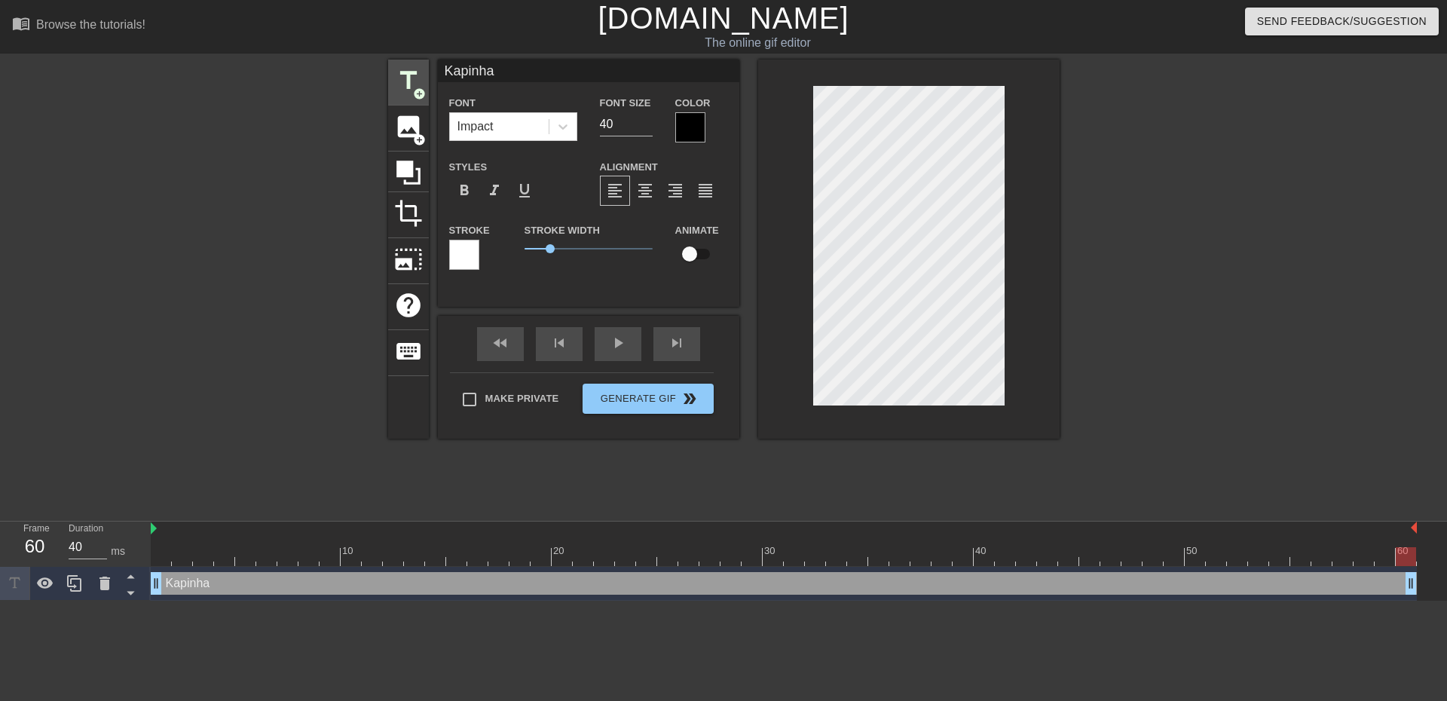
drag, startPoint x: 482, startPoint y: 70, endPoint x: 421, endPoint y: 69, distance: 60.3
click at [427, 69] on div "title add_circle image add_circle crop photo_size_select_large help keyboard Ka…" at bounding box center [723, 249] width 671 height 379
drag, startPoint x: 525, startPoint y: 72, endPoint x: 397, endPoint y: 66, distance: 127.5
click at [405, 67] on div "title add_circle image add_circle crop photo_size_select_large help keyboard Ak…" at bounding box center [723, 249] width 671 height 379
click at [406, 86] on span "title" at bounding box center [408, 80] width 29 height 29
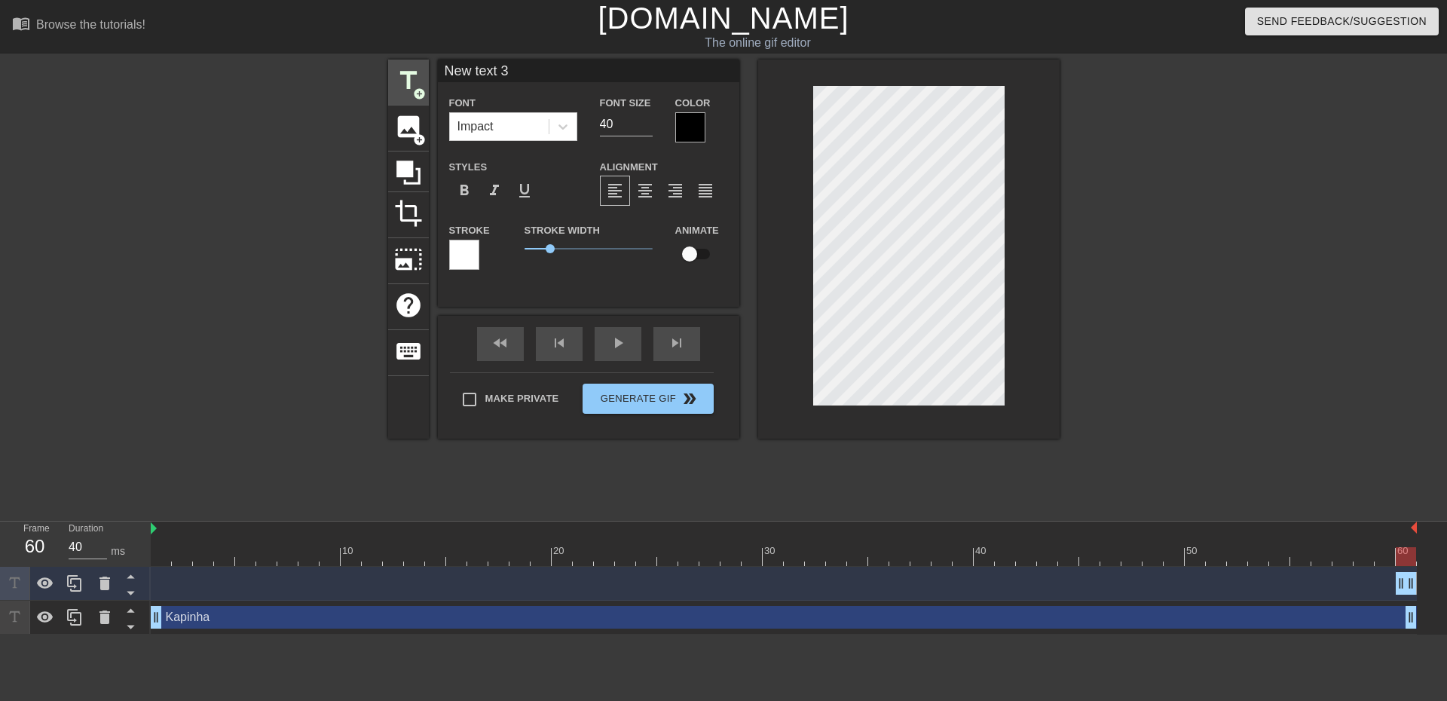
drag, startPoint x: 561, startPoint y: 69, endPoint x: 422, endPoint y: 72, distance: 138.7
click at [438, 74] on input "New text 3" at bounding box center [588, 71] width 301 height 23
type input "Antes 2 meses"
drag, startPoint x: 615, startPoint y: 121, endPoint x: 572, endPoint y: 120, distance: 43.0
click at [572, 120] on div "Font Impact Font Size 40 Color" at bounding box center [588, 117] width 301 height 49
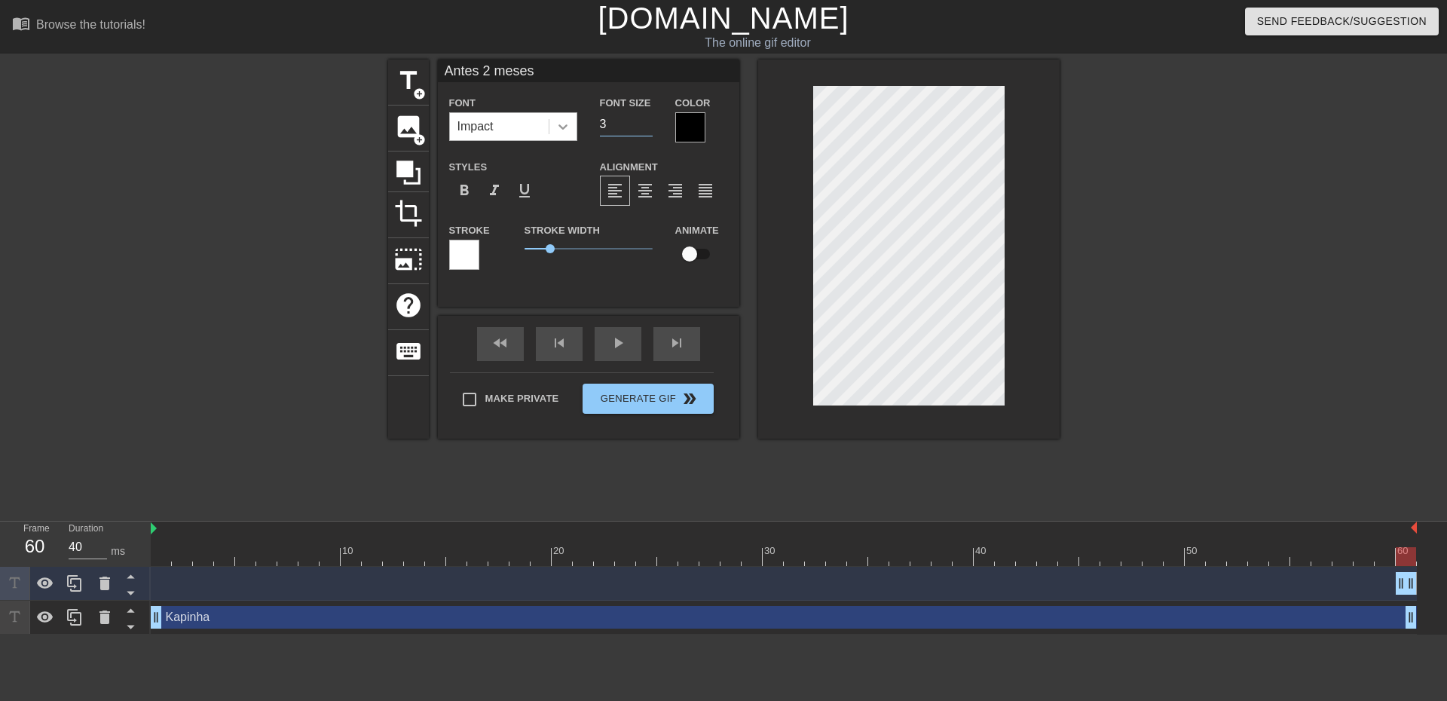
type input "30"
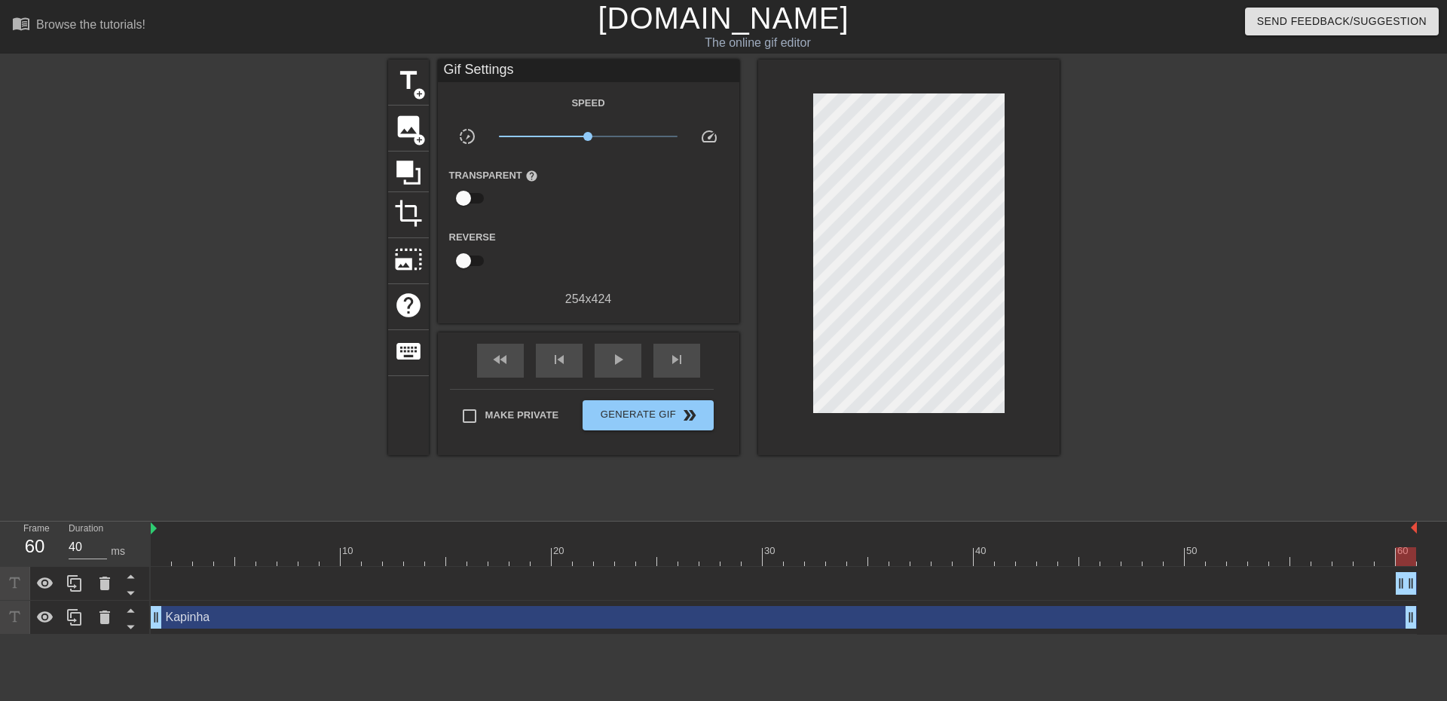
click at [390, 596] on div "Antes 2 meses drag_handle drag_handle" at bounding box center [784, 584] width 1266 height 34
click at [413, 590] on div "Antes 2 meses drag_handle drag_handle" at bounding box center [784, 583] width 1266 height 23
click at [528, 617] on div "Kapinha drag_handle drag_handle" at bounding box center [784, 617] width 1266 height 23
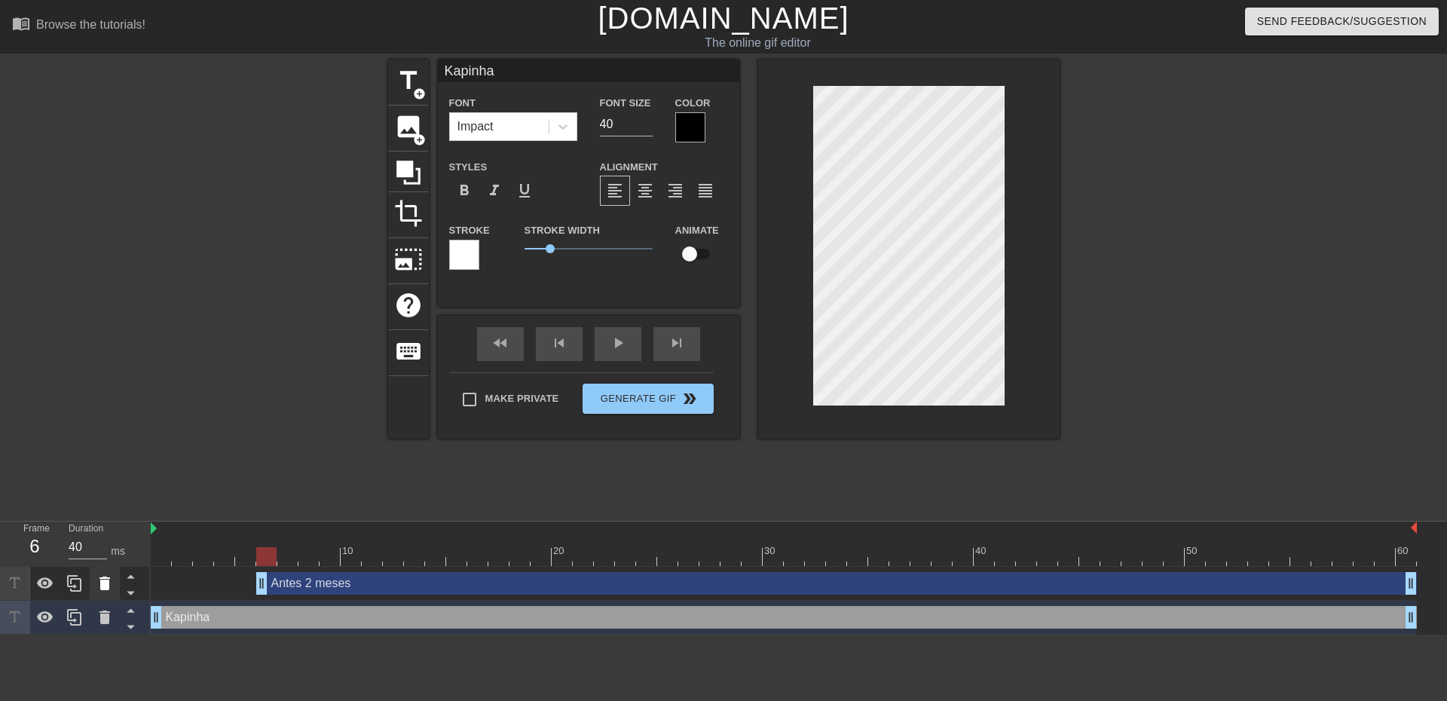
type input "30"
drag, startPoint x: 1402, startPoint y: 577, endPoint x: 99, endPoint y: 583, distance: 1302.3
click at [99, 583] on div "Frame 1 Duration 30 ms 10 20 30 40 50 60 Antes 2 meses drag_handle drag_handle …" at bounding box center [723, 578] width 1447 height 113
click at [287, 582] on div "Antes 2 meses drag_handle drag_handle" at bounding box center [784, 583] width 1266 height 23
type input "Antes 2 meses"
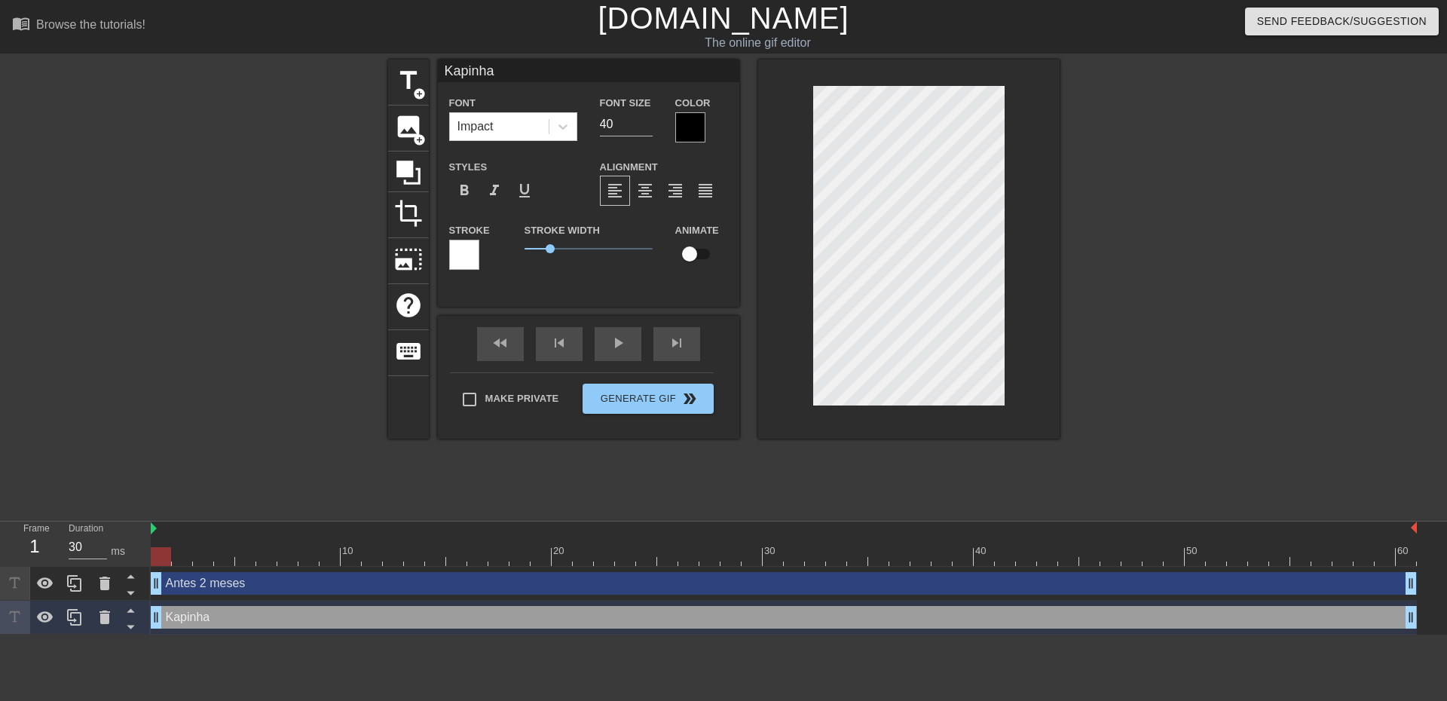
type input "30"
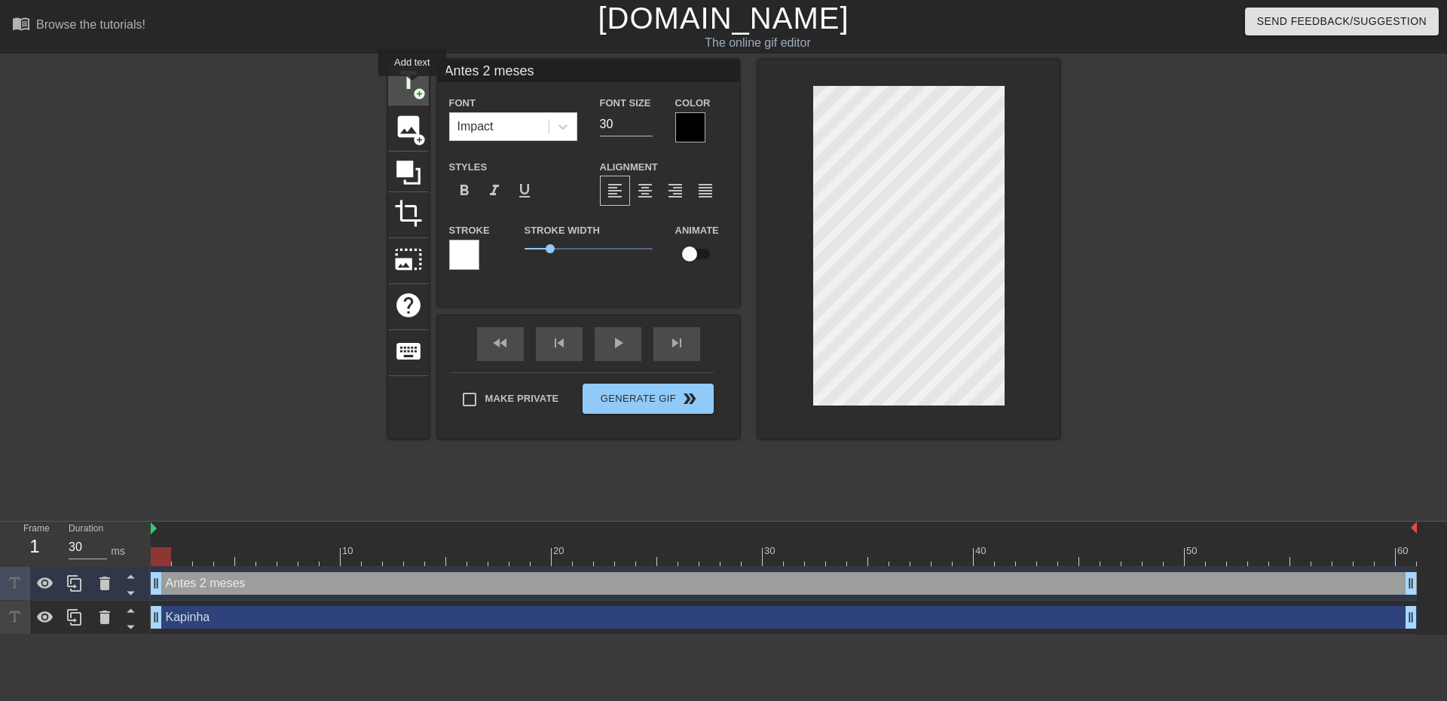
click at [413, 87] on span "add_circle" at bounding box center [419, 93] width 13 height 13
type input "New text 4"
type input "40"
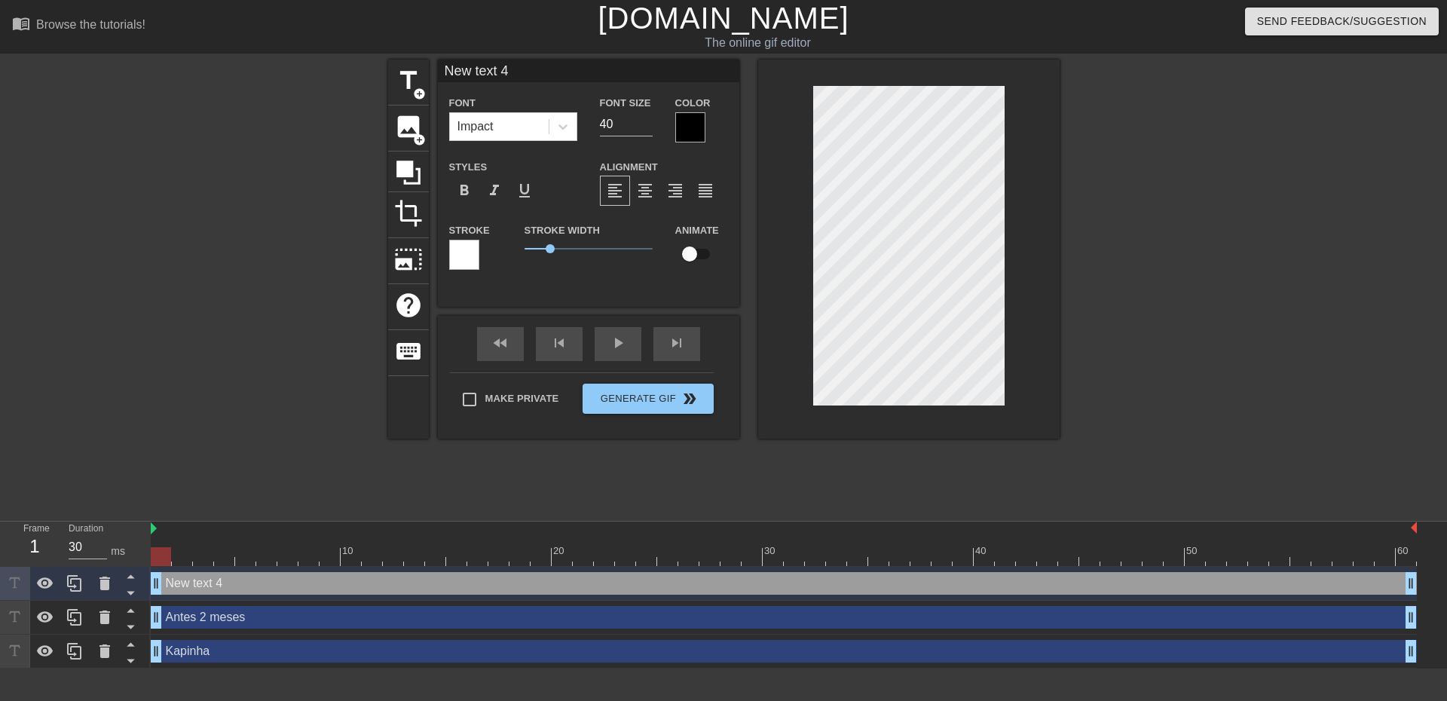
click at [286, 588] on div "New text 4 drag_handle drag_handle" at bounding box center [784, 583] width 1266 height 23
click at [273, 580] on div "New text 4 drag_handle drag_handle" at bounding box center [784, 583] width 1266 height 23
drag, startPoint x: 529, startPoint y: 70, endPoint x: 392, endPoint y: 72, distance: 137.2
click at [392, 72] on div "title add_circle image add_circle crop photo_size_select_large help keyboard Ne…" at bounding box center [723, 249] width 671 height 379
type input "do ghost"
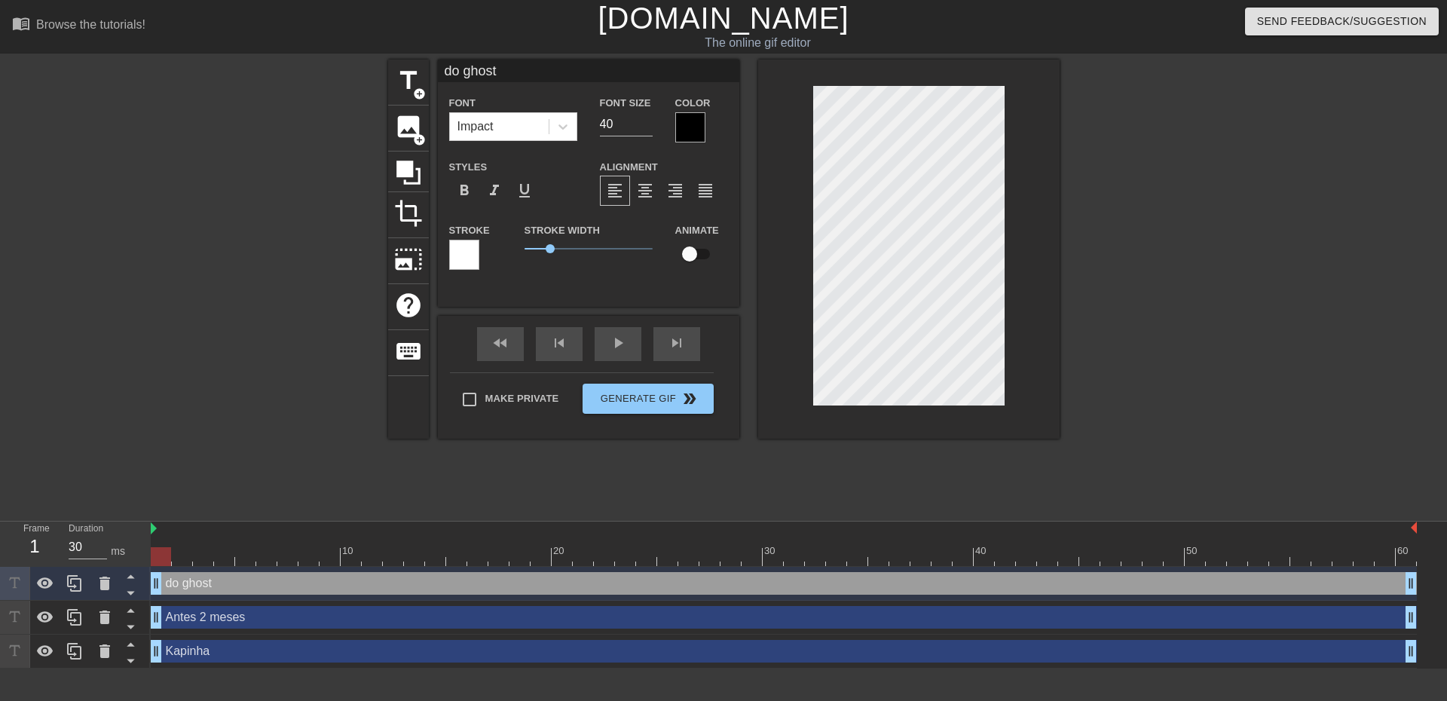
drag, startPoint x: 619, startPoint y: 118, endPoint x: 577, endPoint y: 115, distance: 41.6
click at [580, 115] on div "Font Impact Font Size 40 Color" at bounding box center [588, 117] width 301 height 49
type input "30"
click at [849, 613] on div "Antes 2 meses drag_handle drag_handle" at bounding box center [784, 617] width 1266 height 23
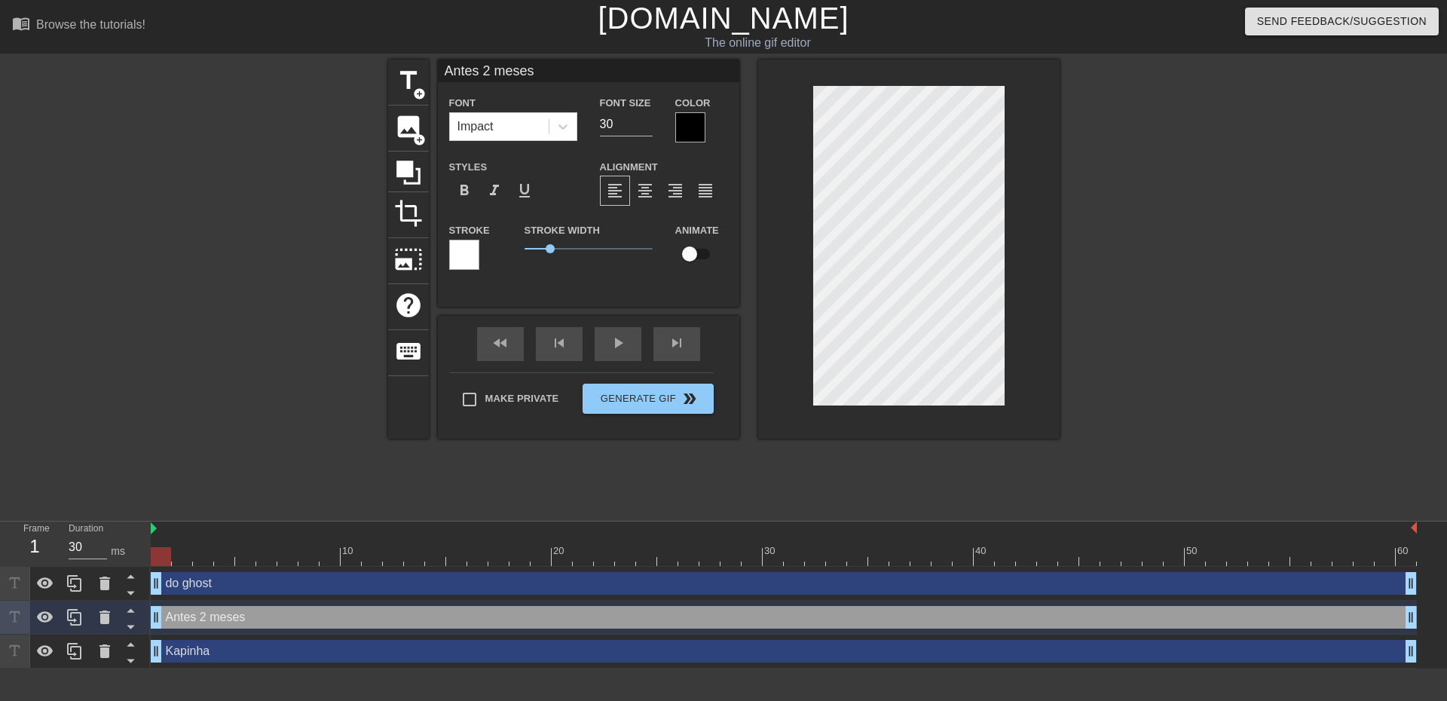
click at [843, 586] on div "do ghost drag_handle drag_handle" at bounding box center [784, 583] width 1266 height 23
type input "do ghost"
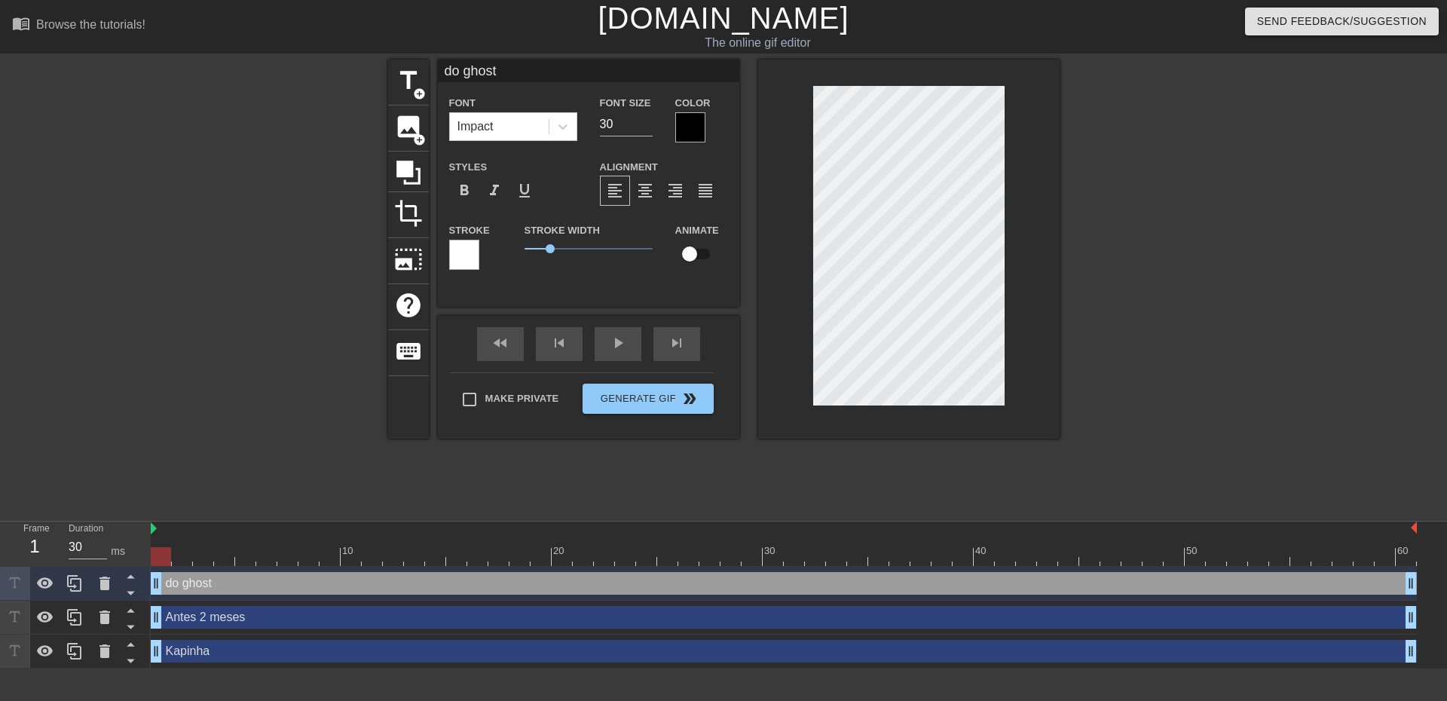
click at [1222, 287] on div at bounding box center [1191, 286] width 226 height 452
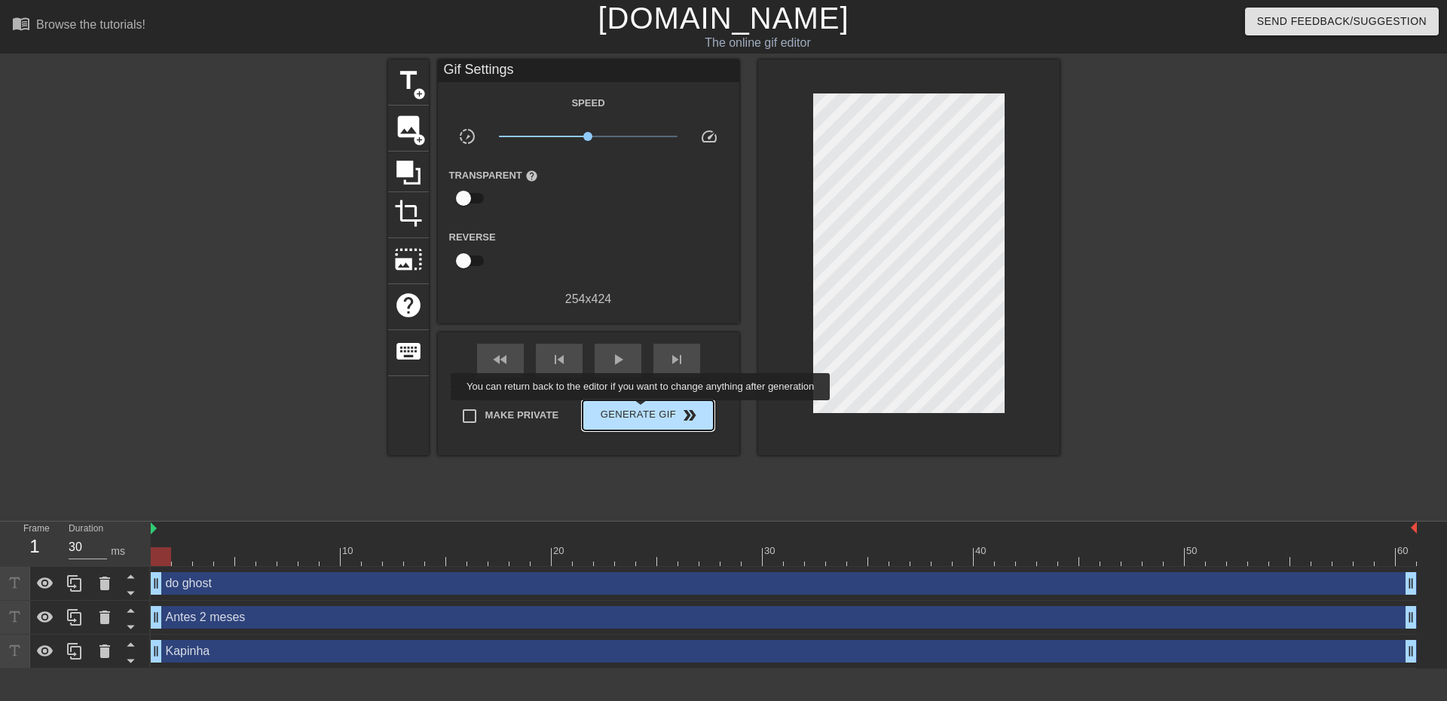
click at [642, 411] on span "Generate Gif double_arrow" at bounding box center [648, 415] width 118 height 18
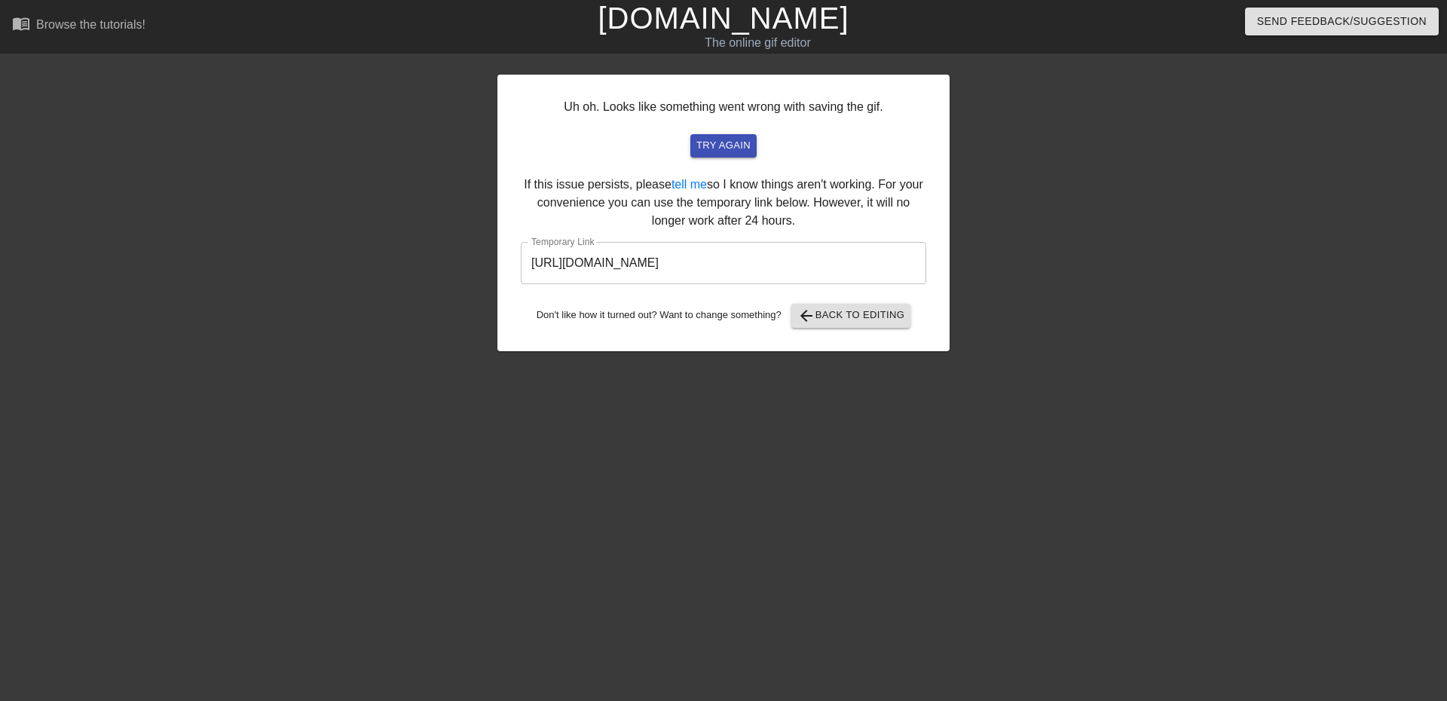
click at [794, 261] on input "[URL][DOMAIN_NAME]" at bounding box center [723, 263] width 405 height 42
drag, startPoint x: 868, startPoint y: 260, endPoint x: 481, endPoint y: 266, distance: 387.4
click at [481, 266] on div "Uh oh. Looks like something went wrong with saving the gif. try again If this i…" at bounding box center [723, 286] width 1447 height 452
